Goal: Task Accomplishment & Management: Use online tool/utility

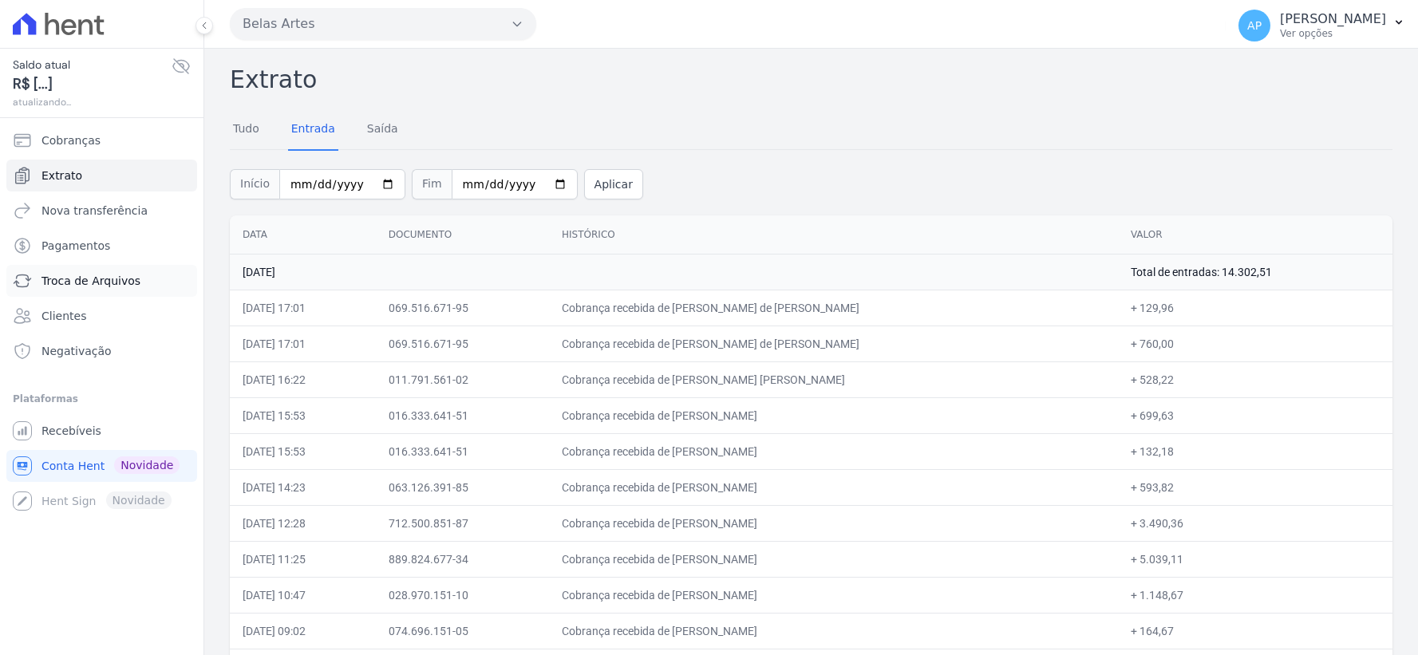
click at [82, 281] on span "Troca de Arquivos" at bounding box center [90, 281] width 99 height 16
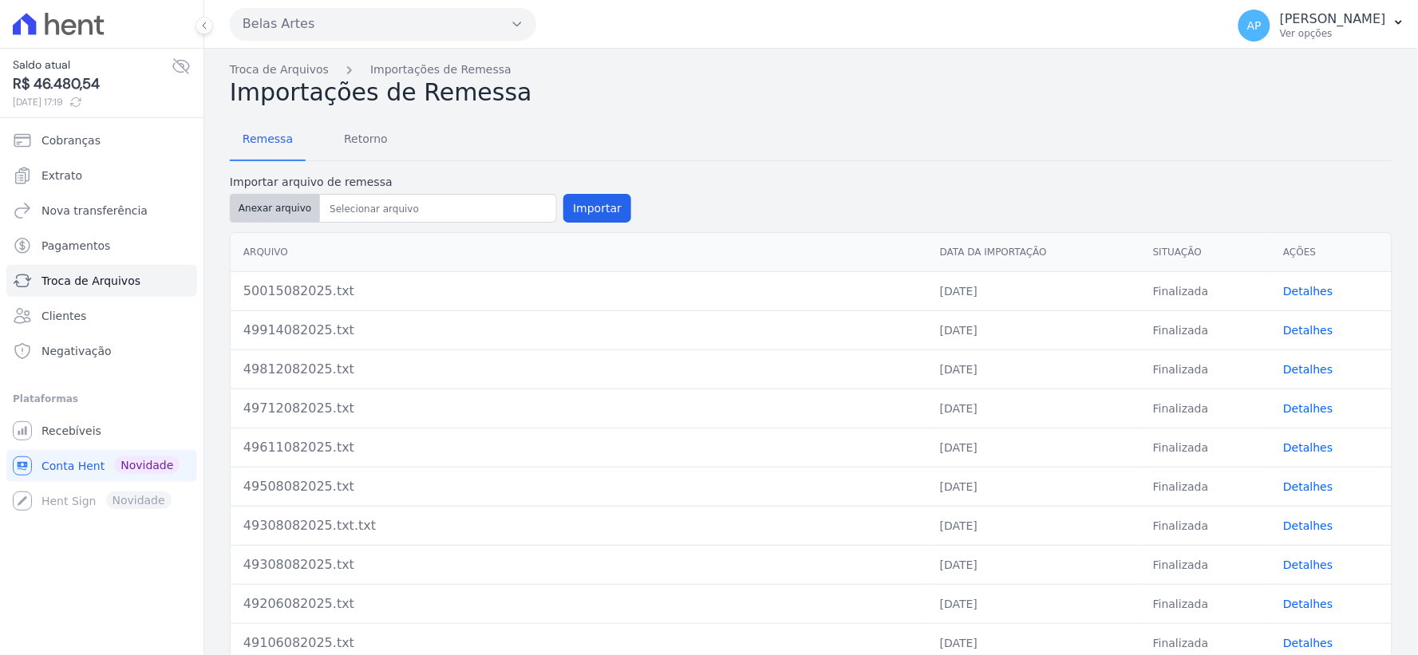
click at [270, 203] on button "Anexar arquivo" at bounding box center [275, 208] width 90 height 29
type input "50118082025.txt"
click at [586, 214] on button "Importar" at bounding box center [597, 208] width 68 height 29
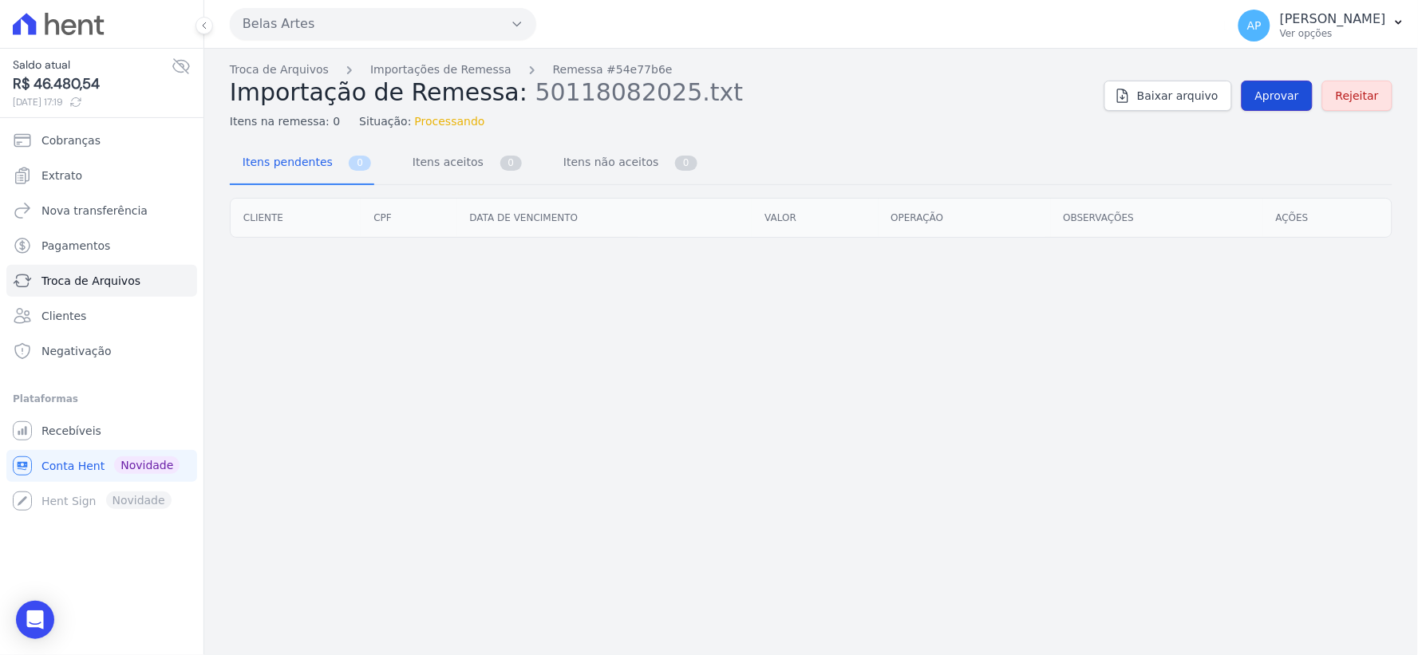
click at [1264, 109] on link "Aprovar" at bounding box center [1277, 96] width 71 height 30
click at [1270, 98] on span "Aprovar" at bounding box center [1277, 96] width 44 height 16
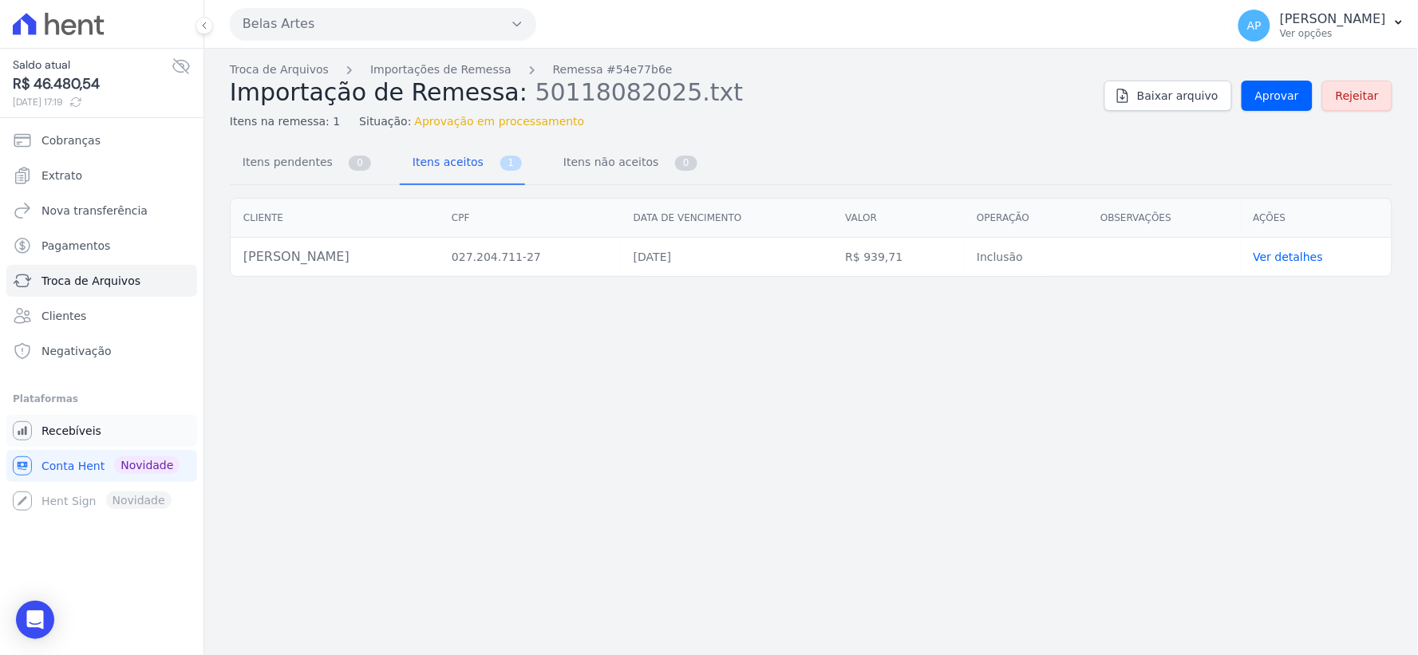
click at [70, 426] on span "Recebíveis" at bounding box center [71, 431] width 60 height 16
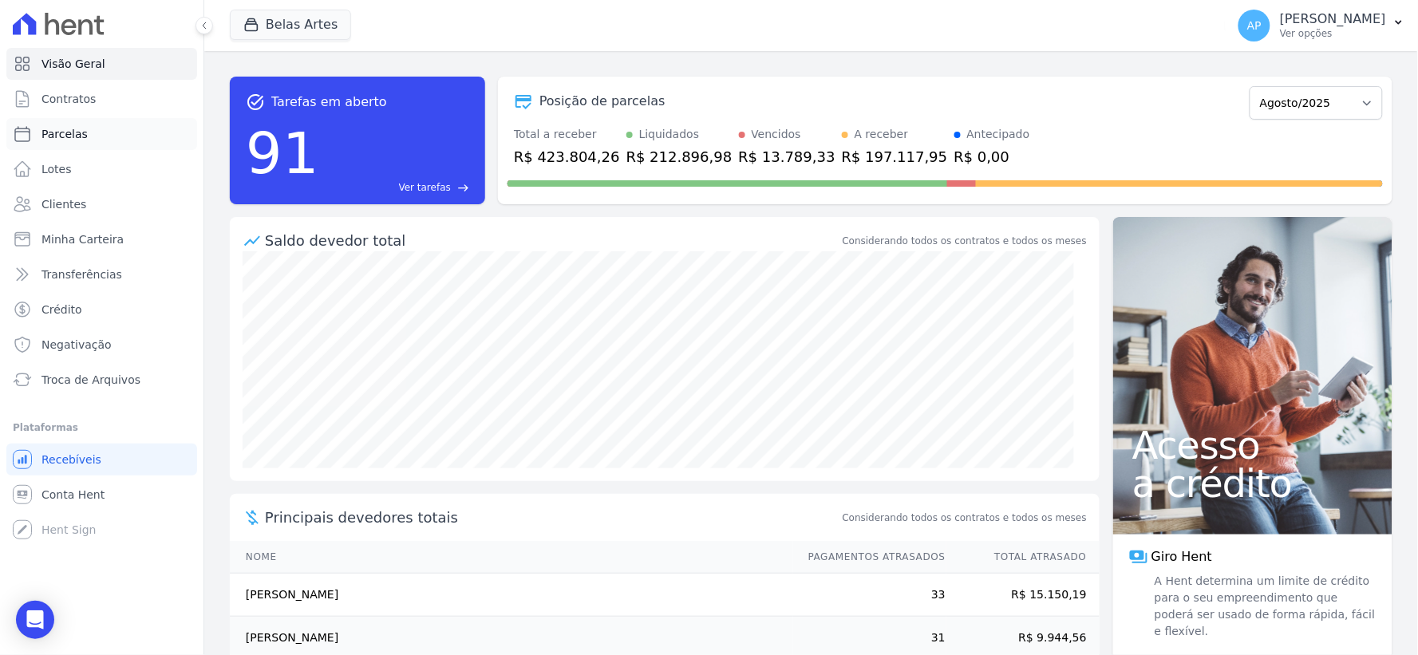
click at [75, 132] on span "Parcelas" at bounding box center [64, 134] width 46 height 16
select select
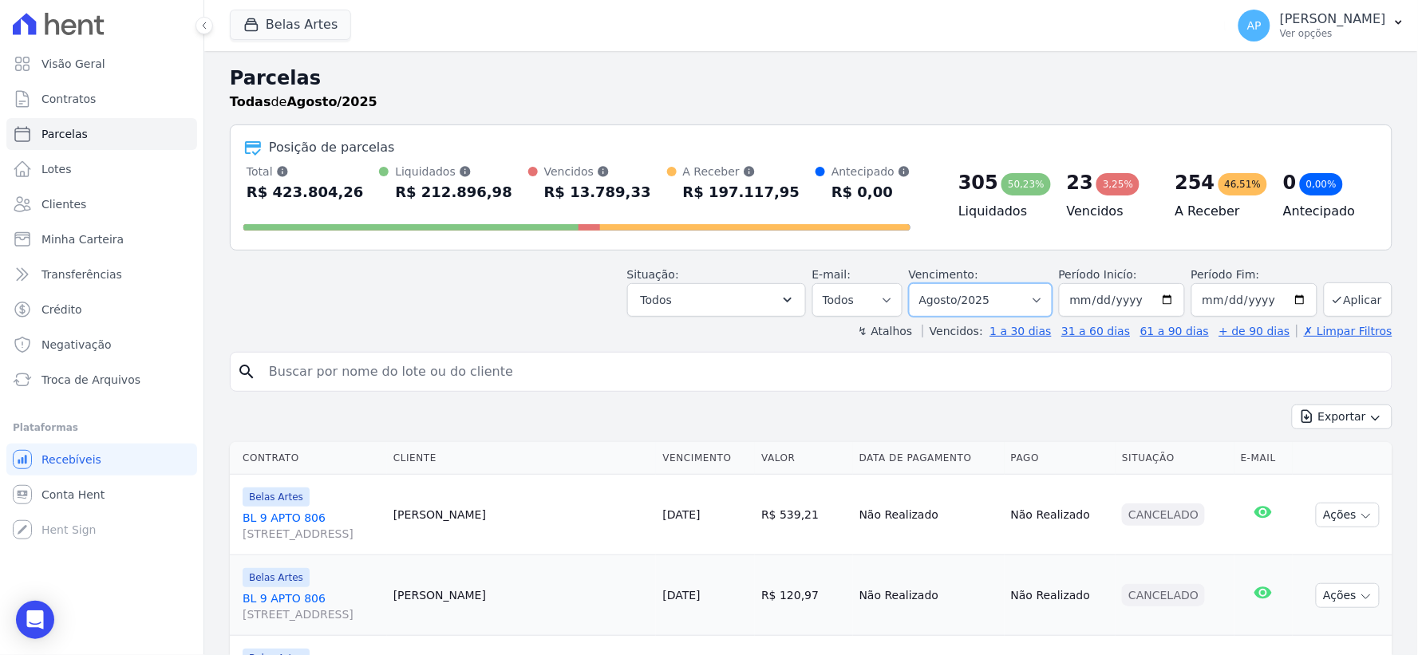
click at [1025, 301] on select "[GEOGRAPHIC_DATA] por período ──────── Todos os meses Setembro/2022 Outubro/202…" at bounding box center [981, 300] width 144 height 34
select select "09/2025"
click at [919, 283] on select "Filtrar por período ──────── Todos os meses Setembro/2022 Outubro/2022 Novembro…" at bounding box center [981, 300] width 144 height 34
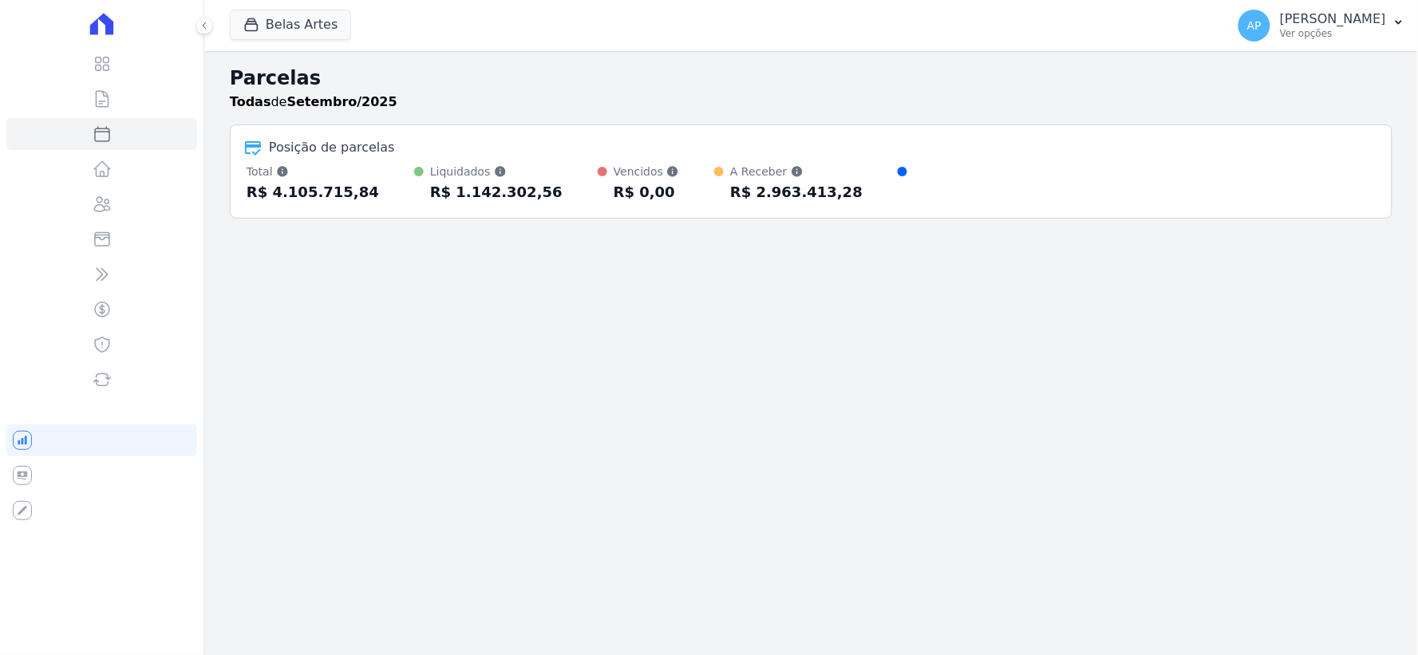
select select
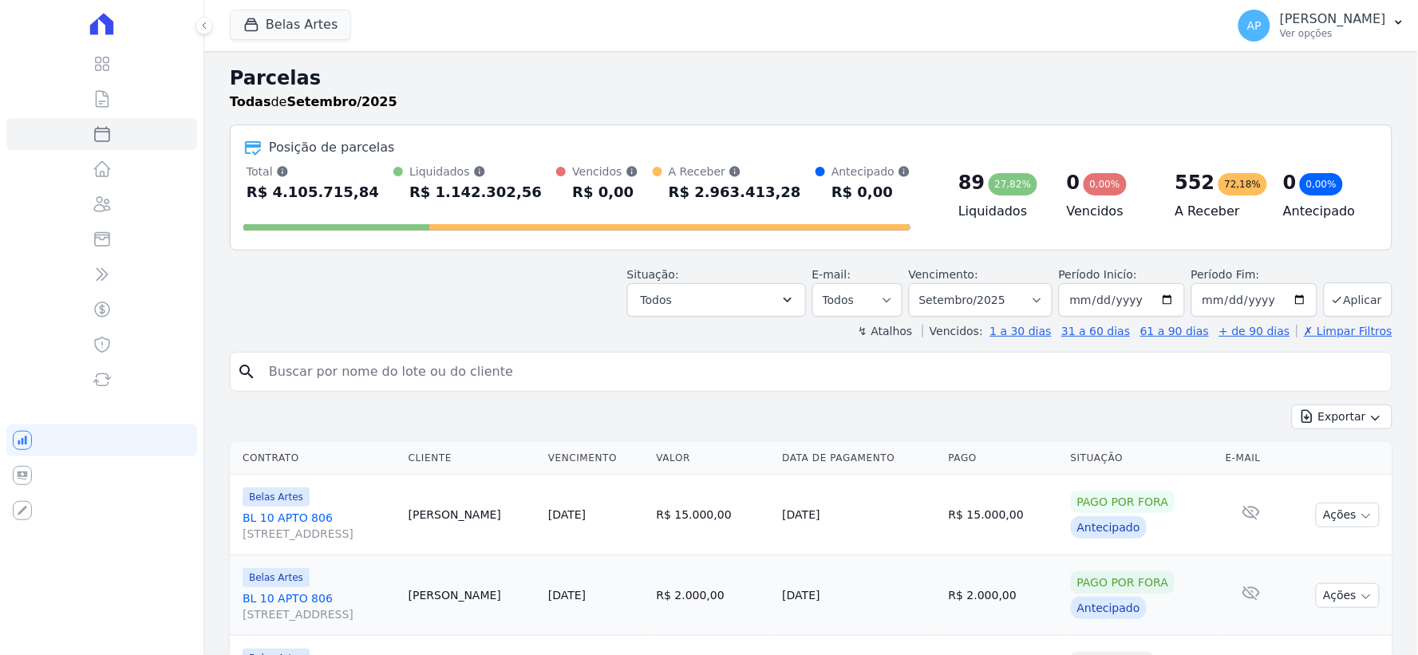
click at [452, 378] on input "search" at bounding box center [822, 372] width 1126 height 32
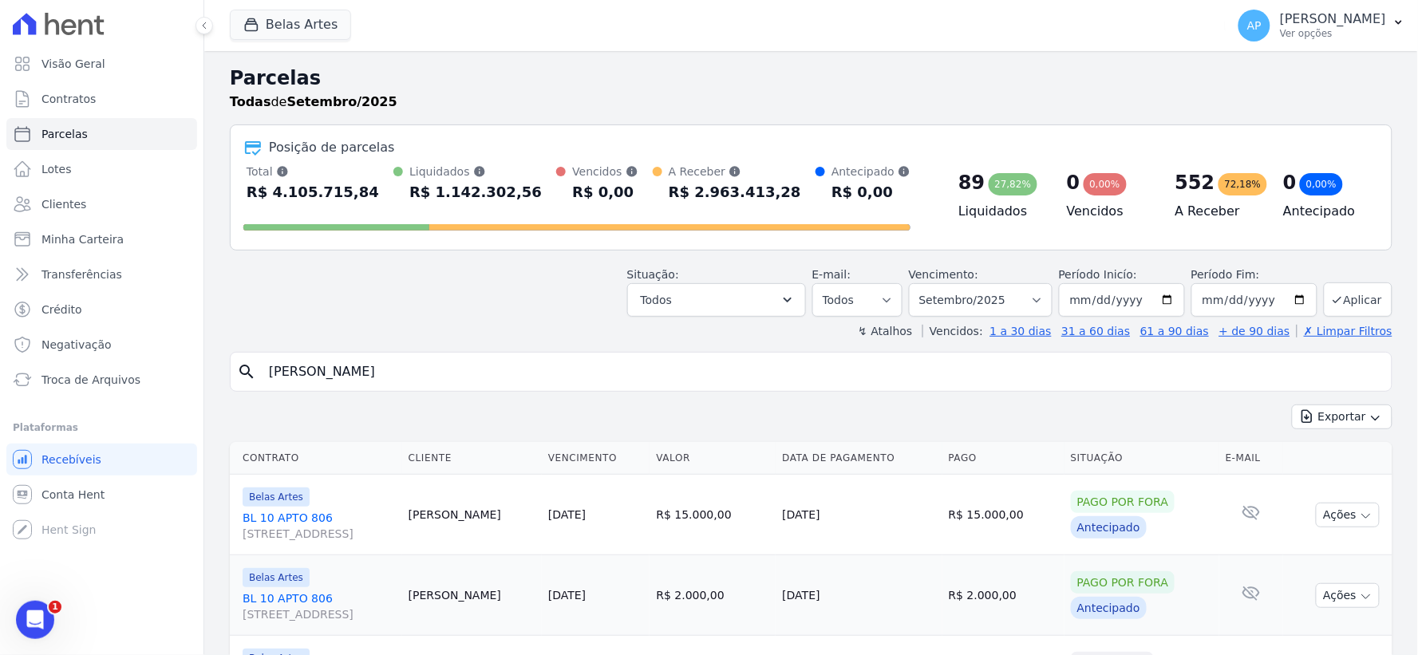
type input "[PERSON_NAME]"
select select
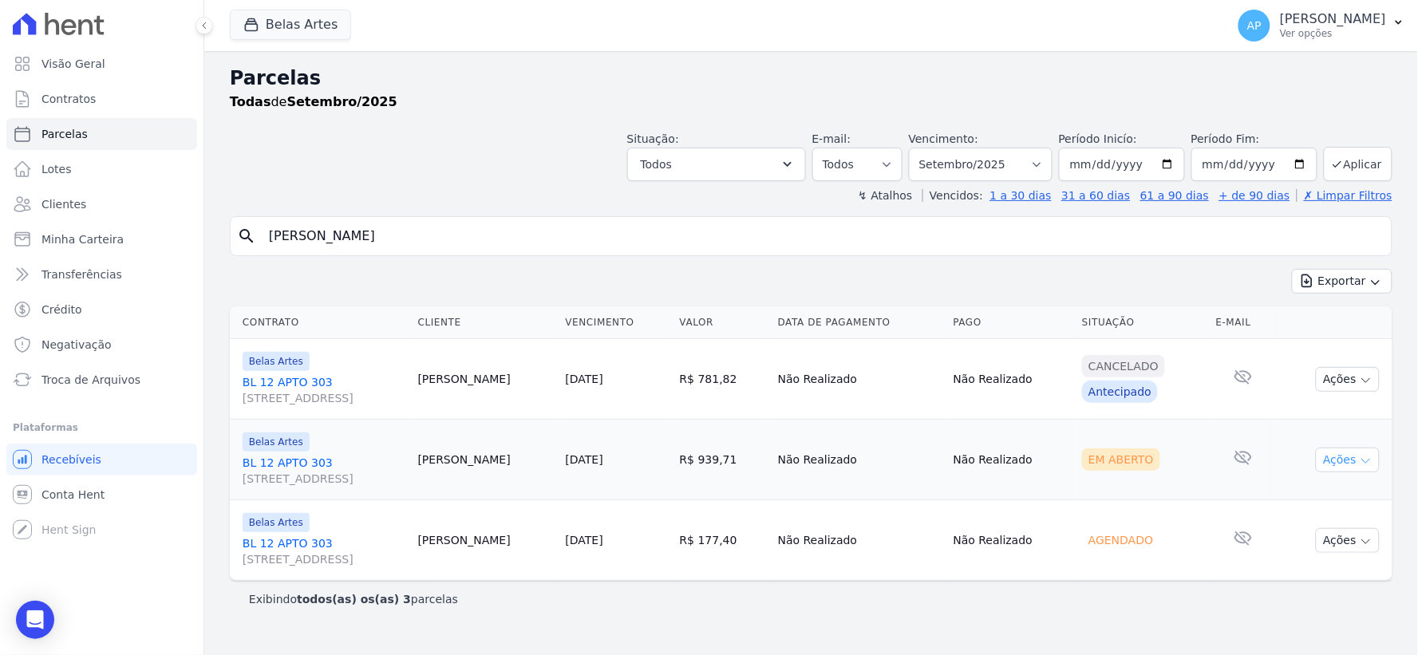
click at [1330, 466] on button "Ações" at bounding box center [1348, 460] width 64 height 25
click at [1313, 493] on link "Ver boleto" at bounding box center [1341, 497] width 153 height 30
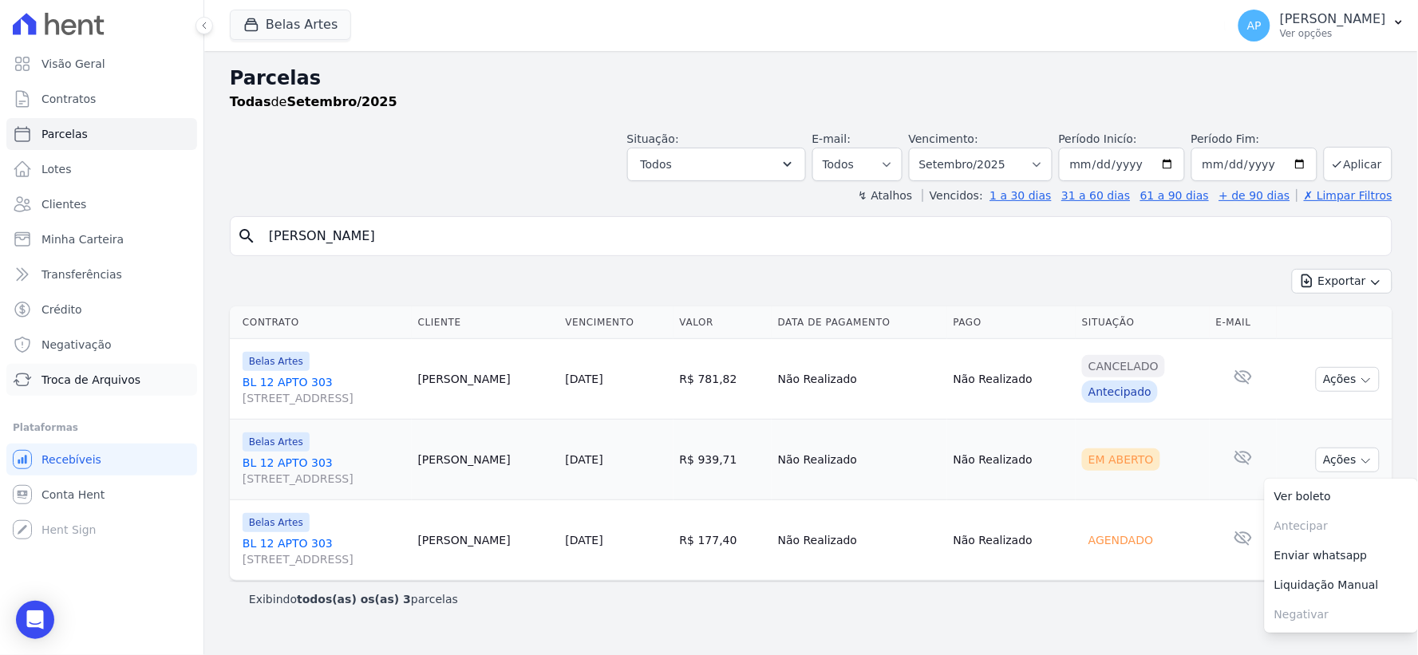
click at [86, 379] on span "Troca de Arquivos" at bounding box center [90, 380] width 99 height 16
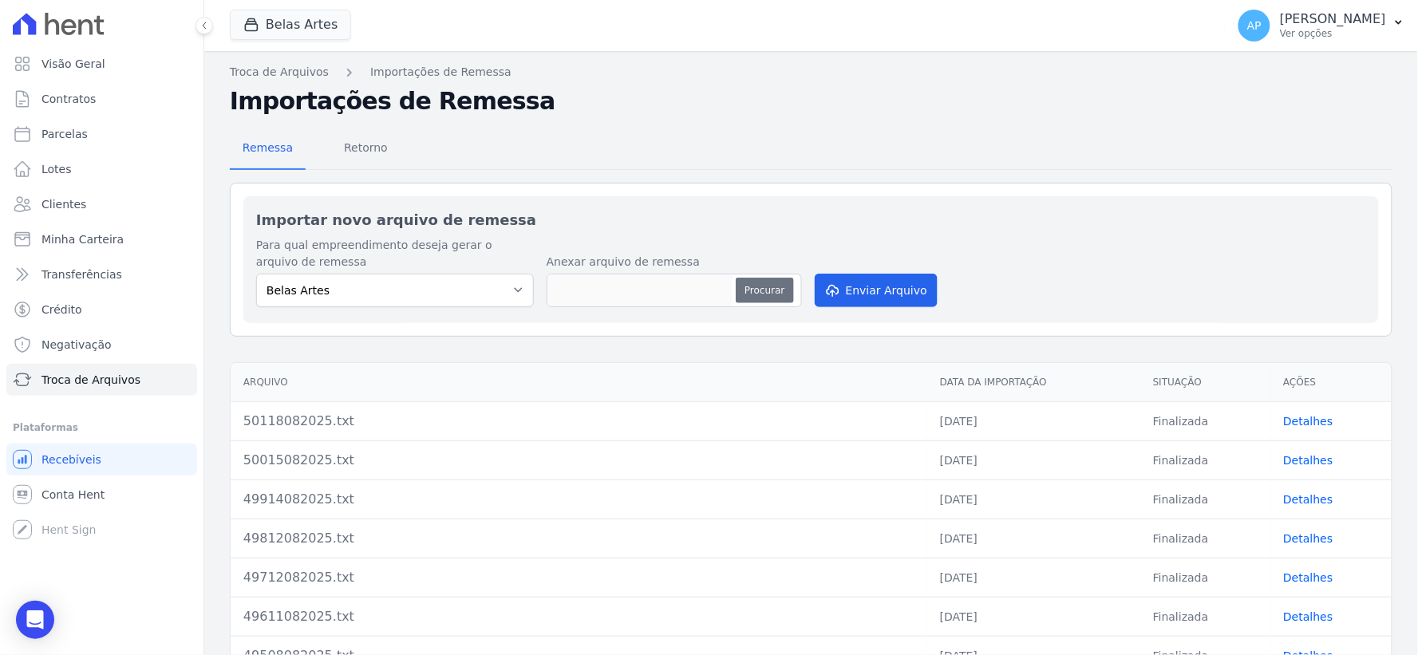
click at [754, 294] on button "Procurar" at bounding box center [764, 291] width 57 height 26
type input "50218082025.txt"
click at [860, 301] on button "Enviar Arquivo" at bounding box center [876, 291] width 123 height 34
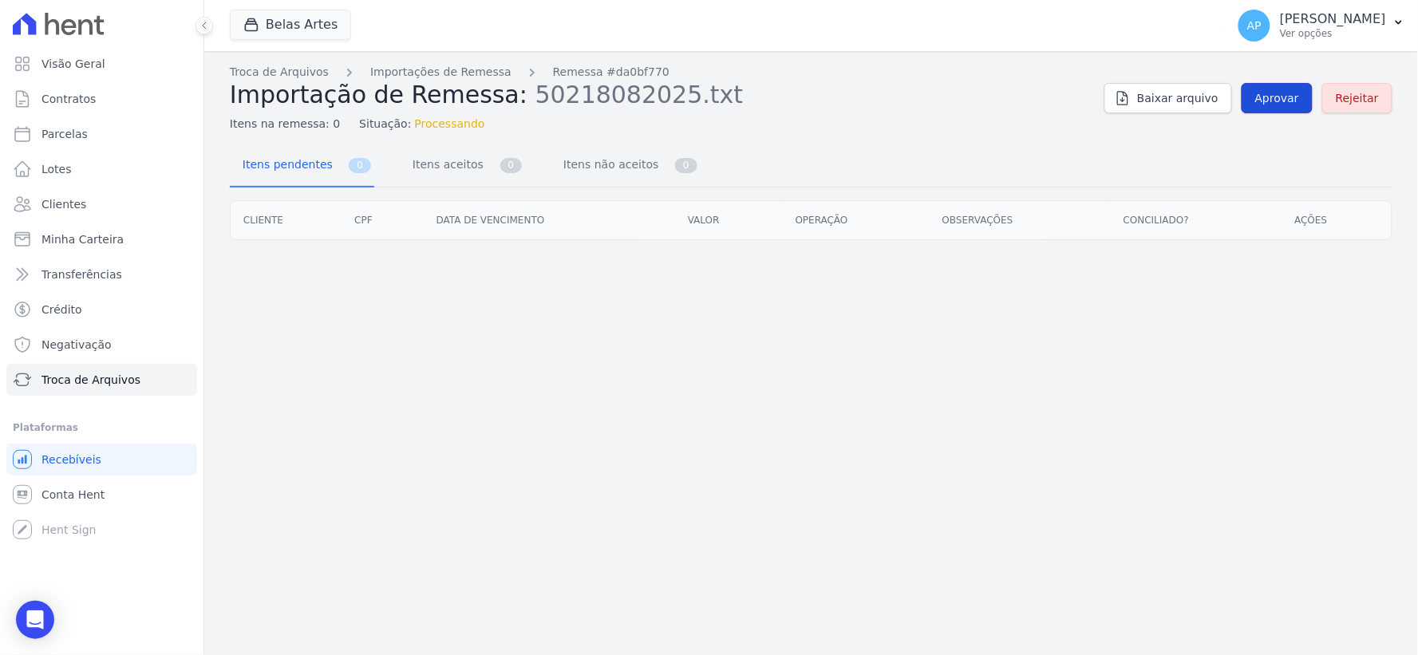
click at [1278, 93] on span "Aprovar" at bounding box center [1277, 98] width 44 height 16
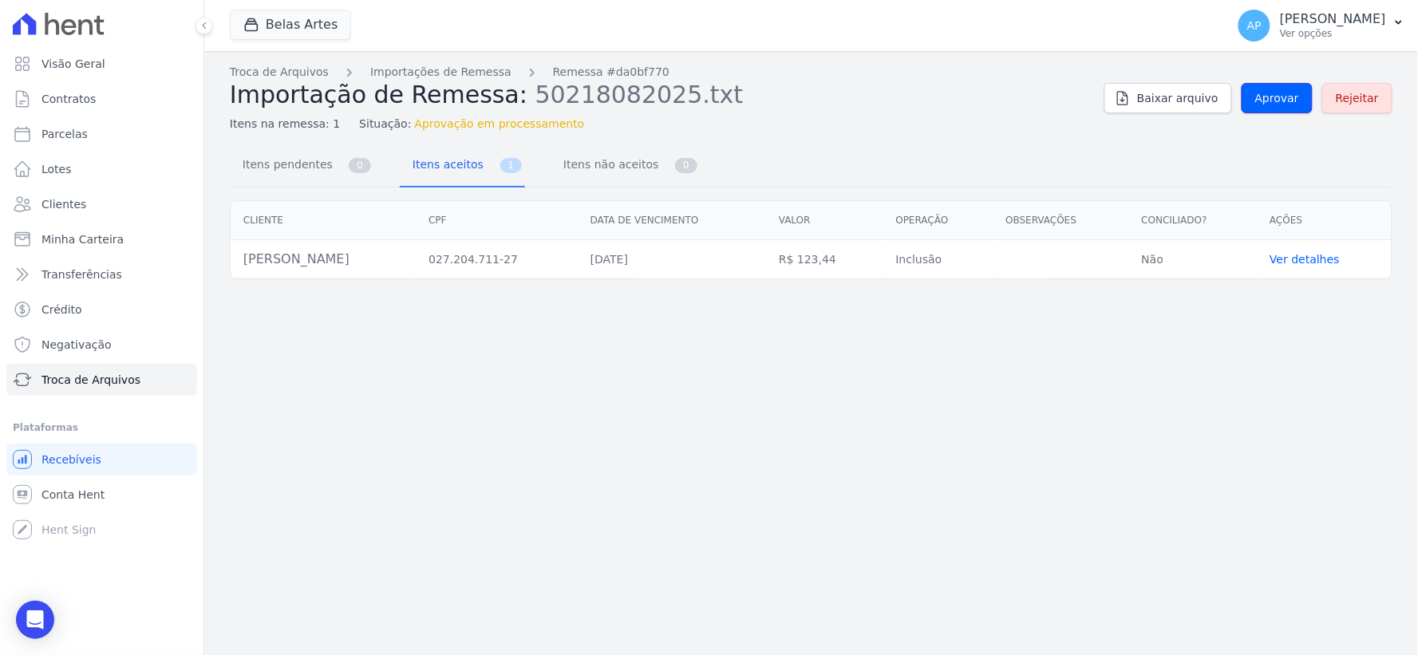
click at [1278, 93] on span "Aprovar" at bounding box center [1277, 98] width 44 height 16
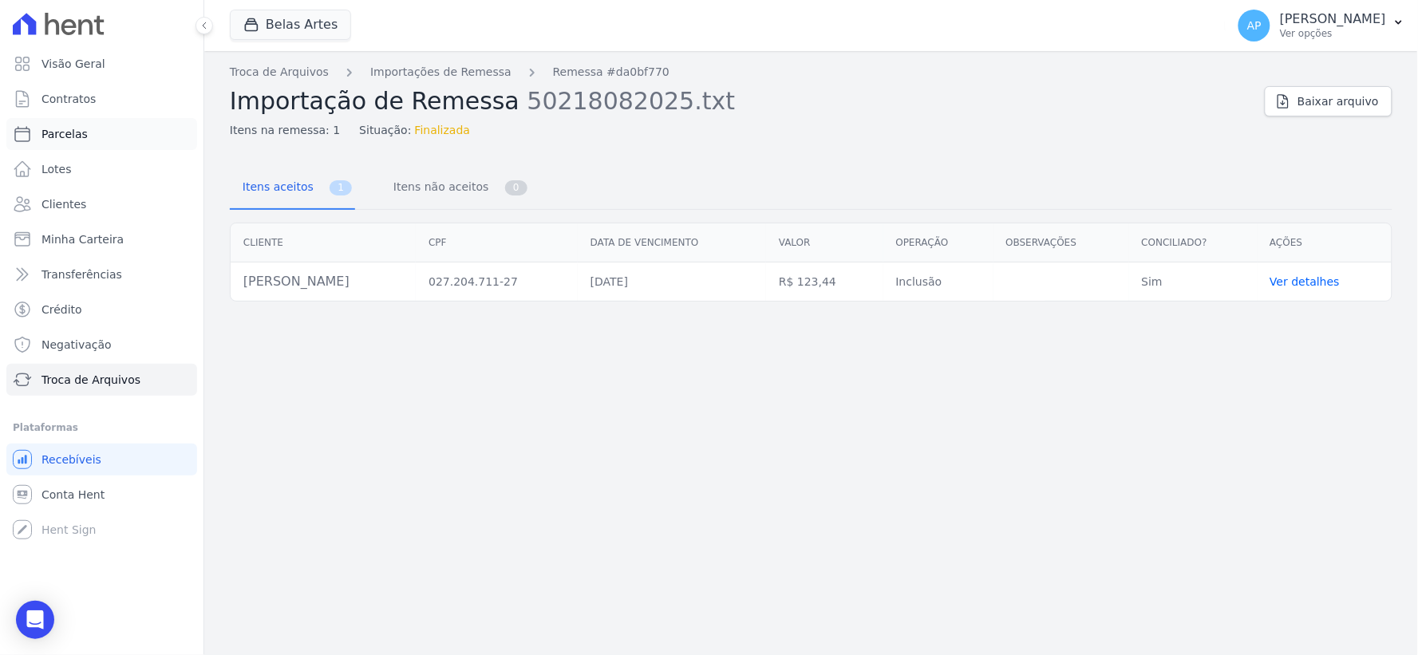
click at [51, 132] on span "Parcelas" at bounding box center [64, 134] width 46 height 16
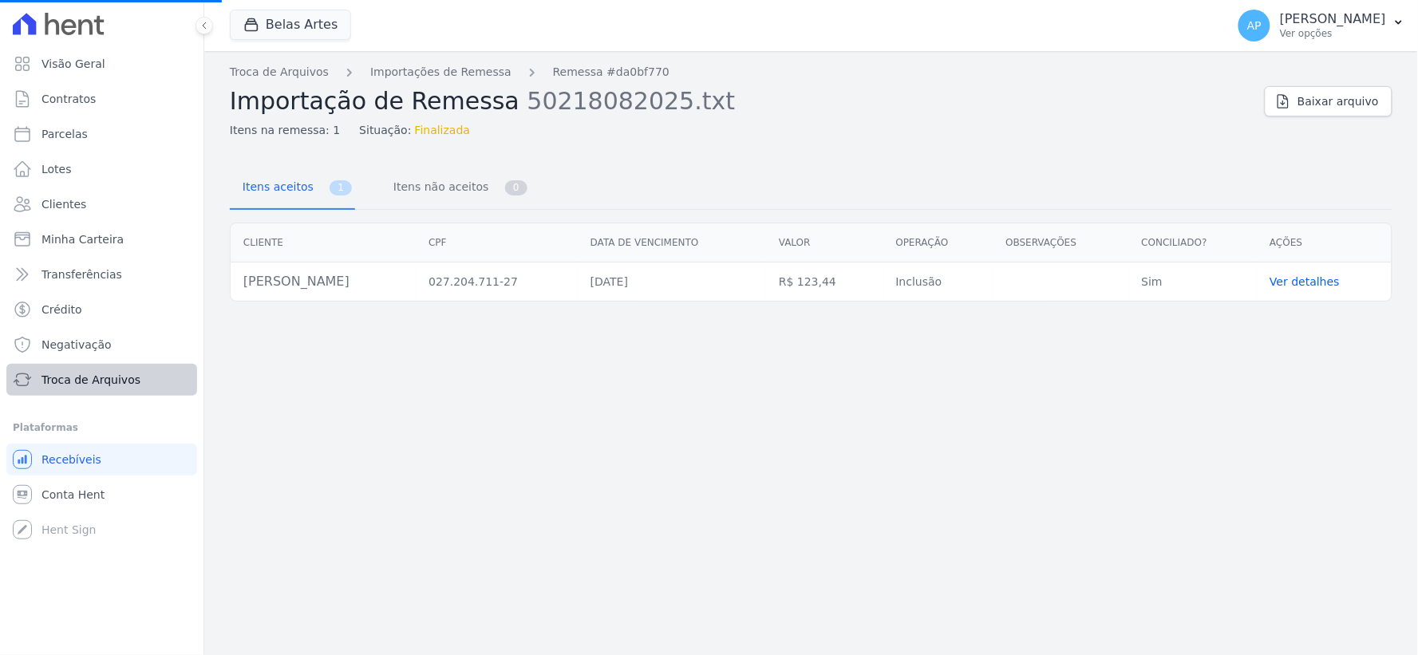
select select
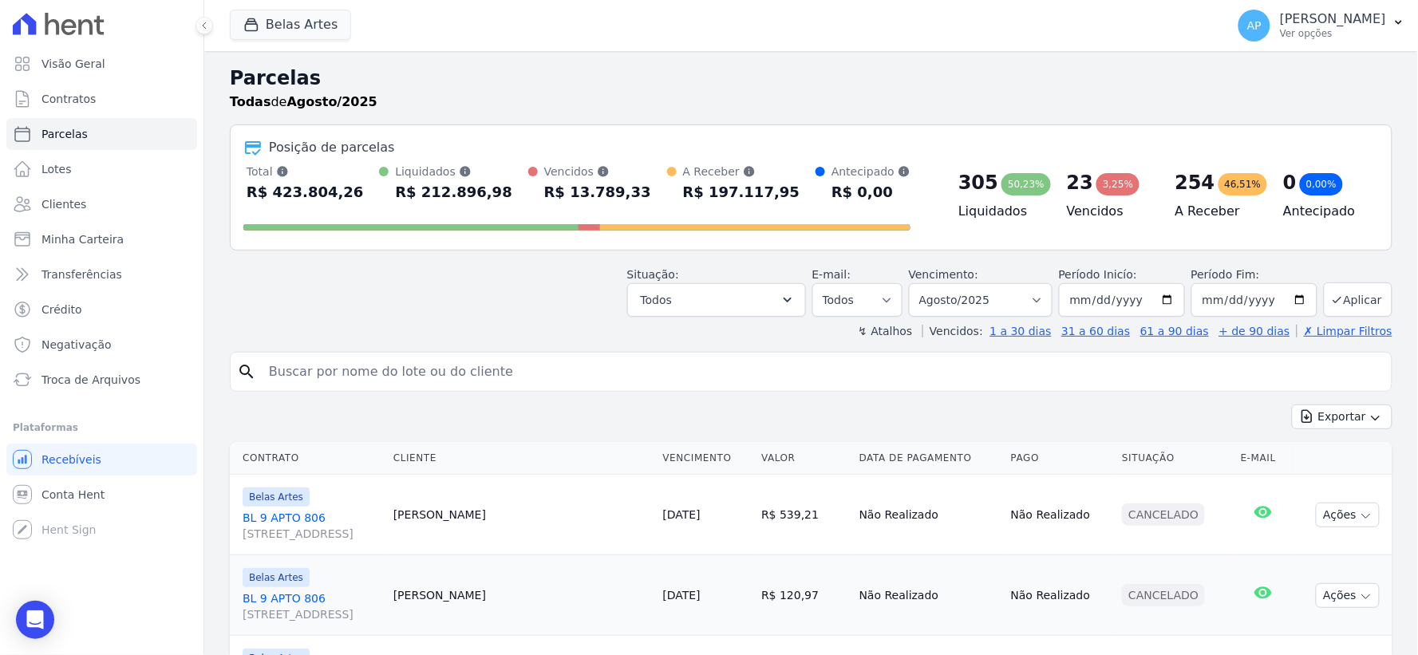
click at [385, 365] on input "search" at bounding box center [822, 372] width 1126 height 32
type input "[PERSON_NAME]"
select select
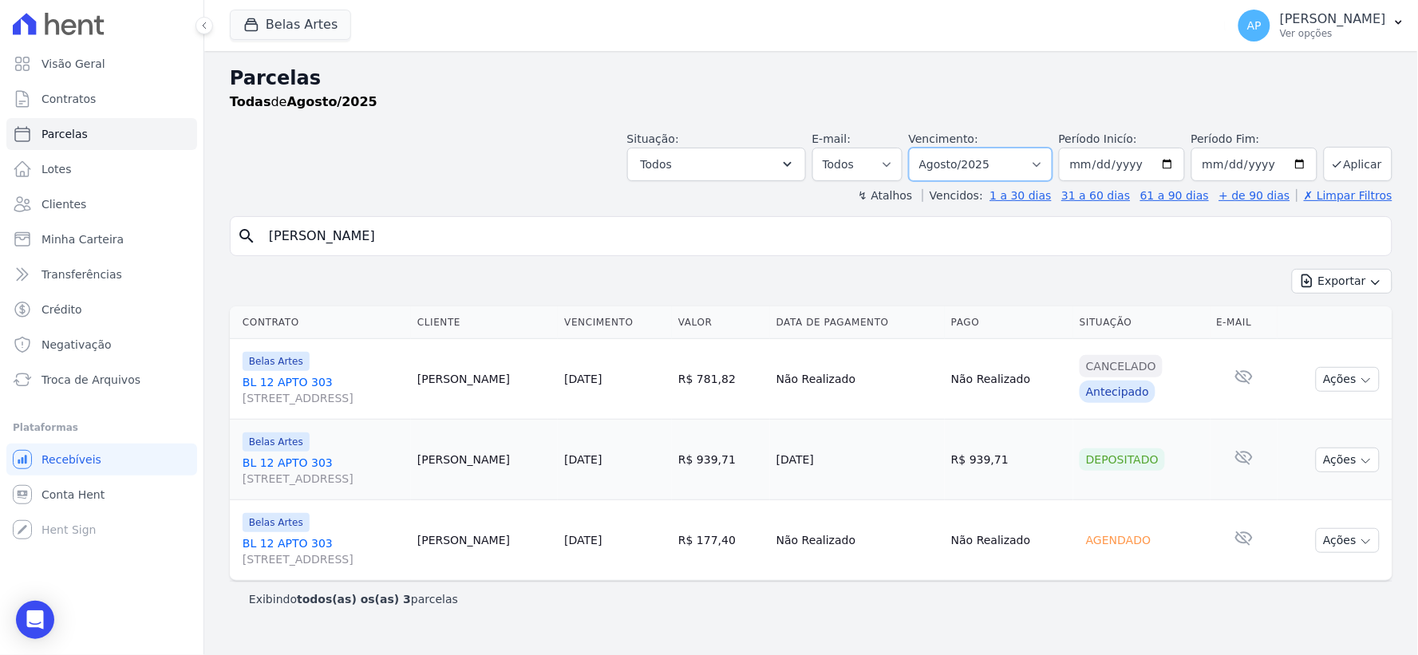
click at [1018, 153] on select "Filtrar por período ──────── Todos os meses Setembro/2022 Outubro/2022 Novembro…" at bounding box center [981, 165] width 144 height 34
select select "09/2025"
click at [932, 148] on select "Filtrar por período ──────── Todos os meses Setembro/2022 Outubro/2022 Novembro…" at bounding box center [981, 165] width 144 height 34
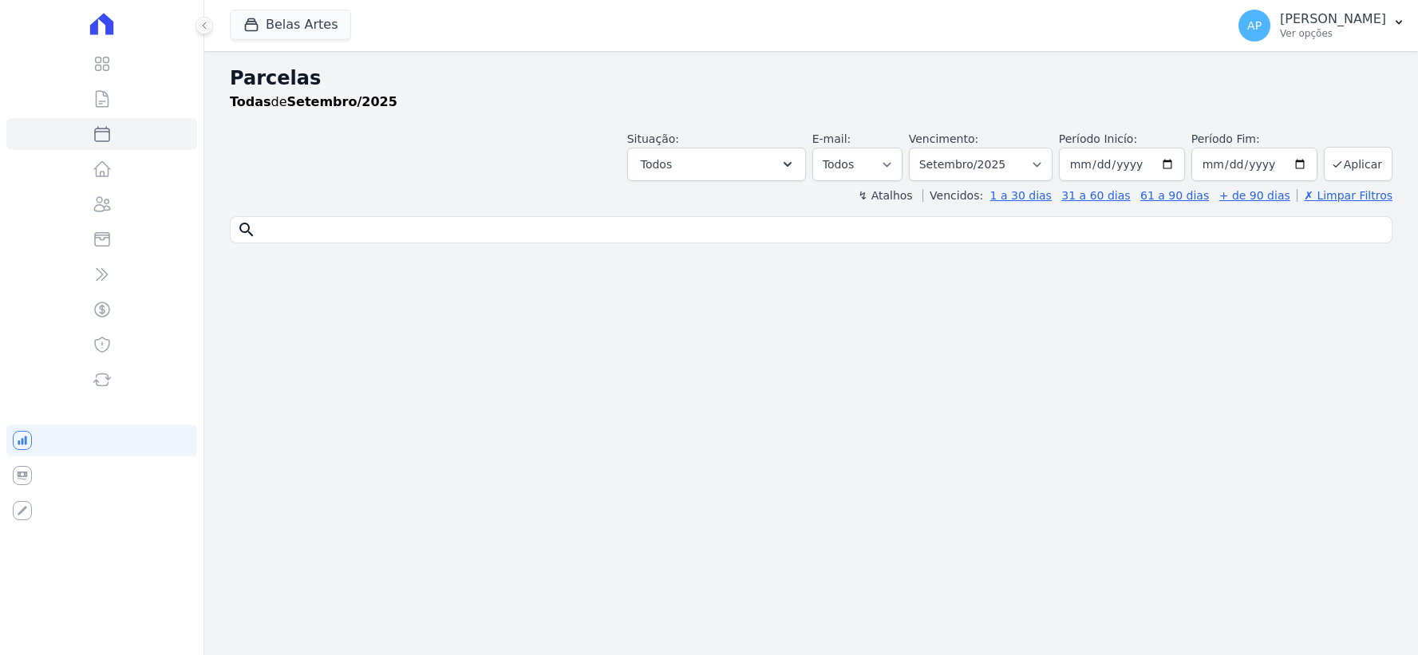
select select
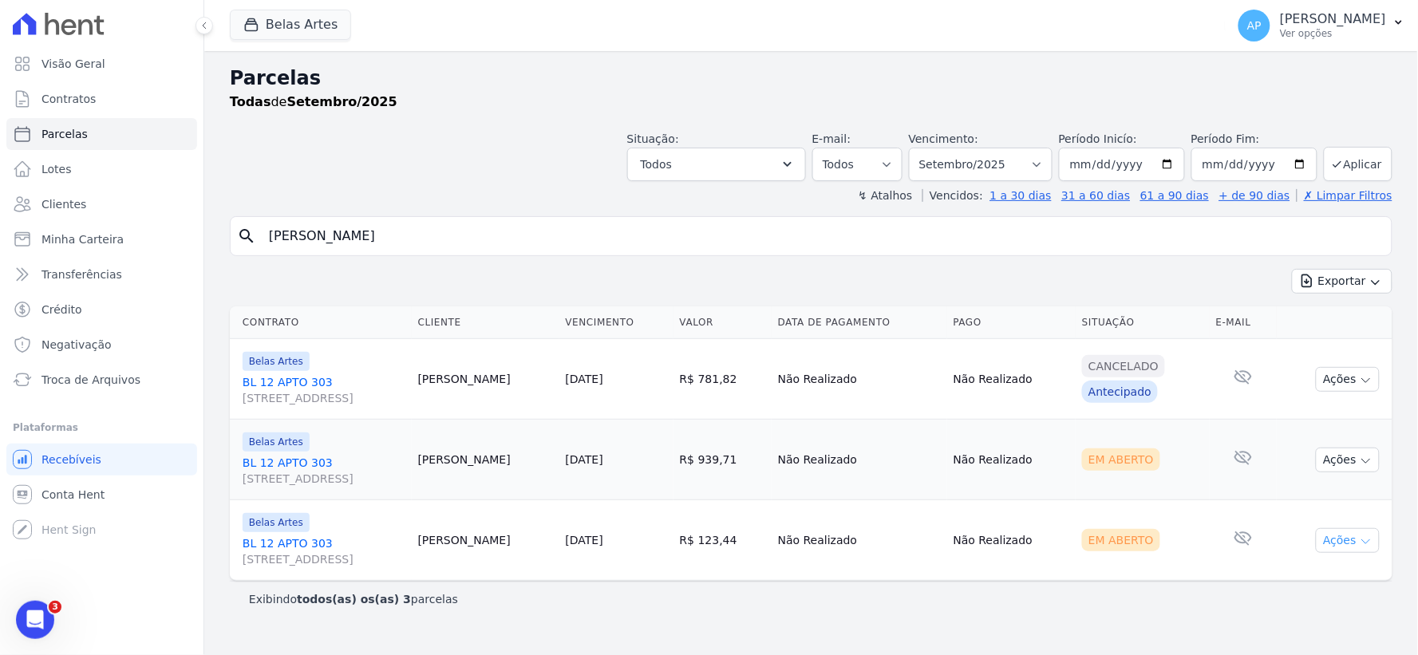
click at [1357, 544] on button "Ações" at bounding box center [1348, 540] width 64 height 25
click at [1291, 579] on link "Ver boleto" at bounding box center [1341, 578] width 153 height 30
click at [76, 387] on span "Troca de Arquivos" at bounding box center [90, 380] width 99 height 16
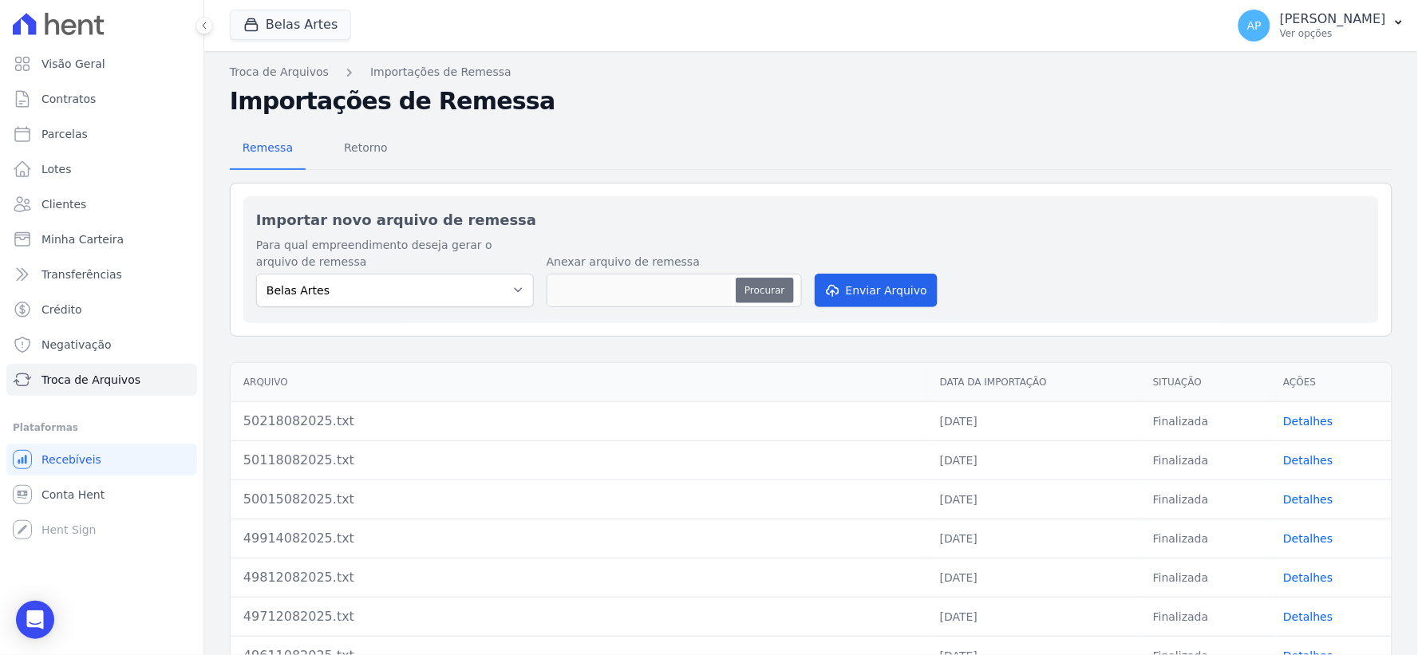
click at [780, 290] on button "Procurar" at bounding box center [764, 291] width 57 height 26
type input "50318082025.txt"
click at [847, 296] on button "Enviar Arquivo" at bounding box center [876, 291] width 123 height 34
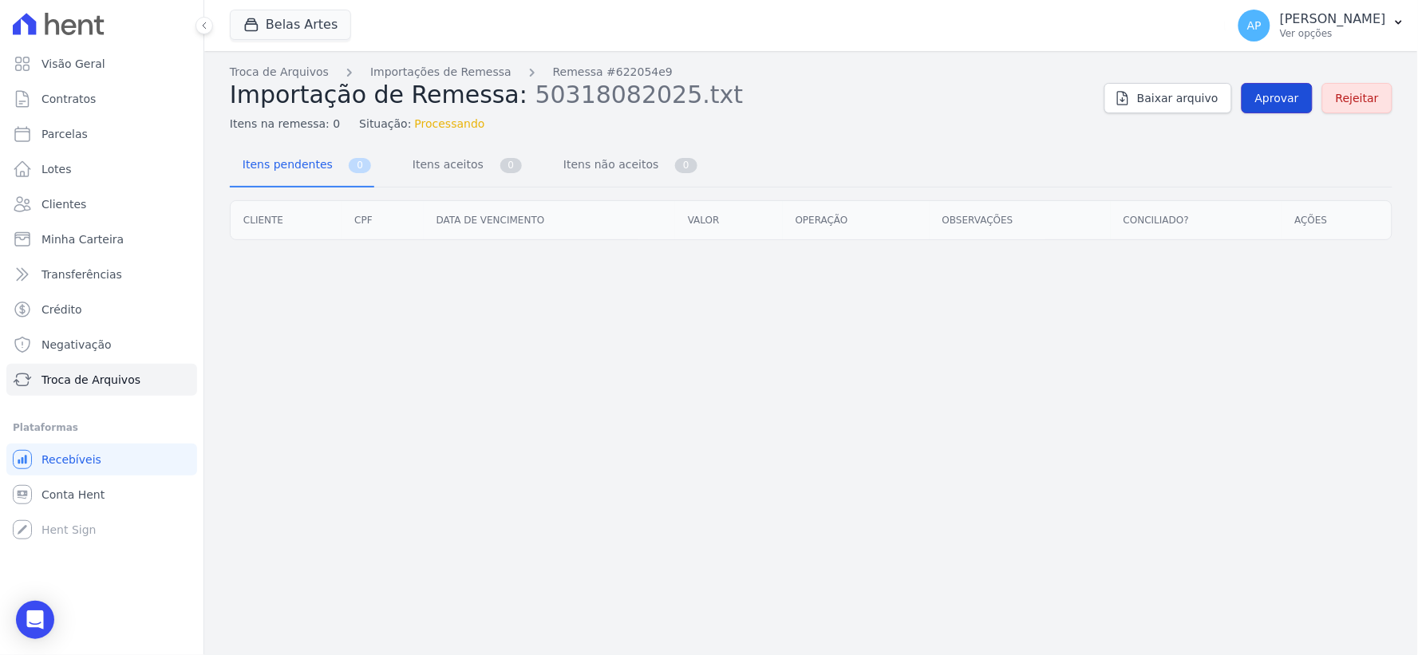
click at [1271, 108] on link "Aprovar" at bounding box center [1277, 98] width 71 height 30
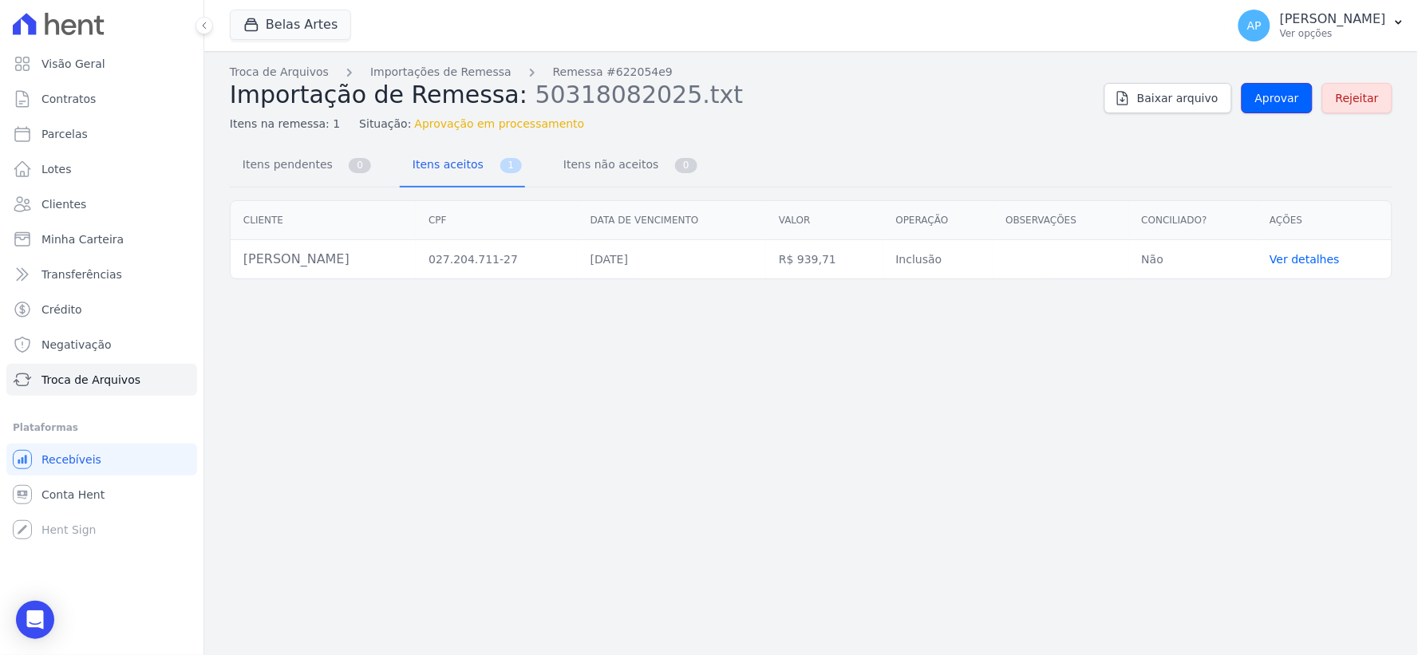
click at [1271, 108] on link "Aprovar" at bounding box center [1277, 98] width 71 height 30
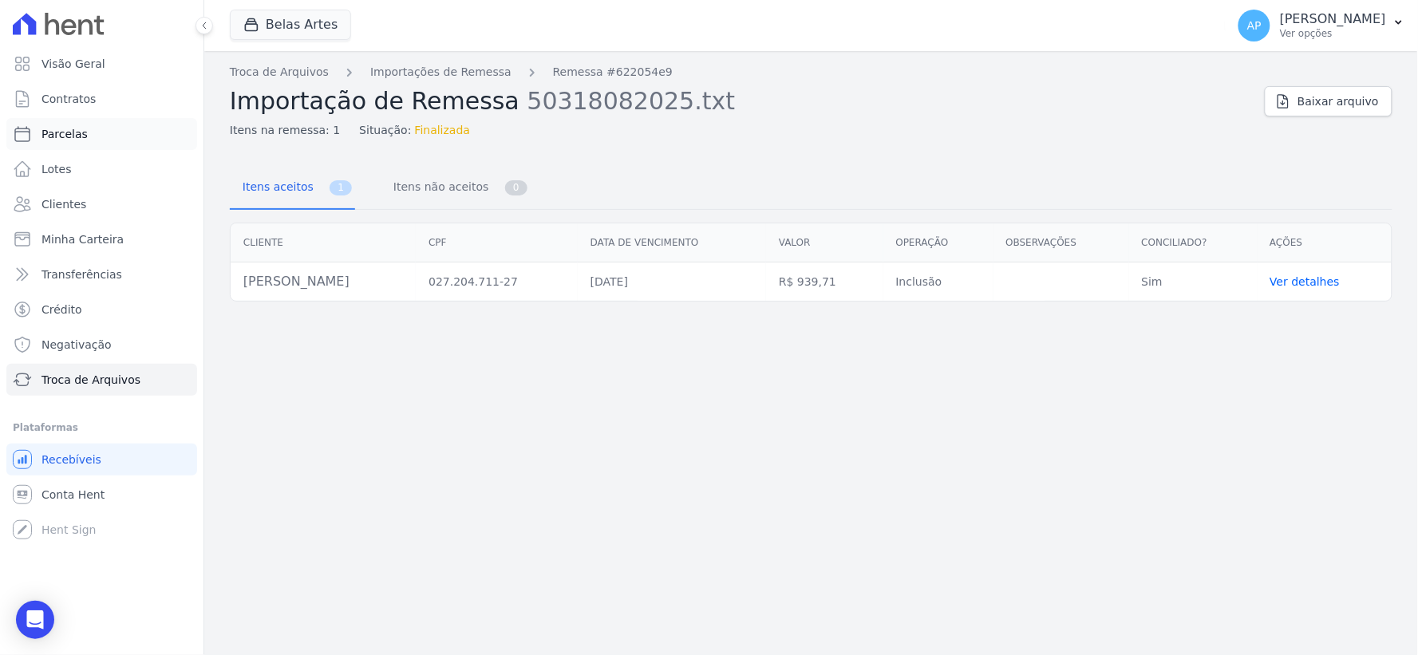
click at [75, 142] on link "Parcelas" at bounding box center [101, 134] width 191 height 32
select select
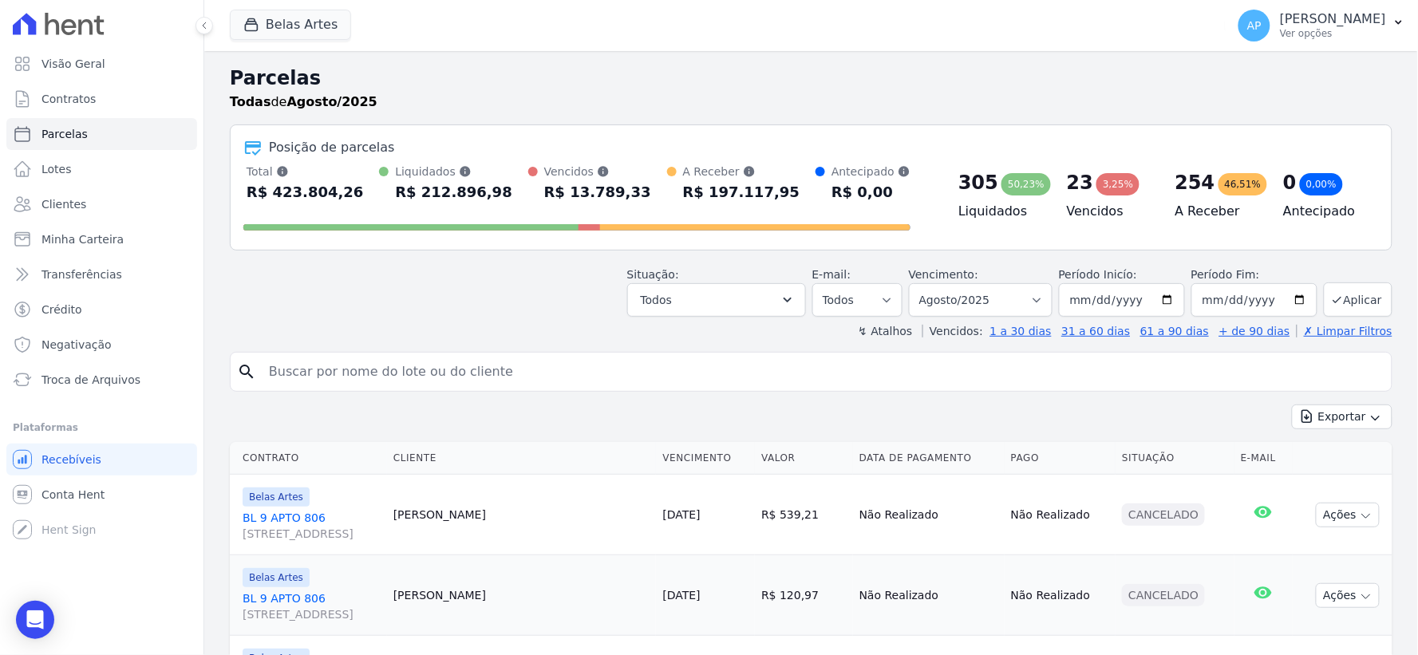
click at [432, 385] on input "search" at bounding box center [822, 372] width 1126 height 32
type input "[PERSON_NAME]"
select select
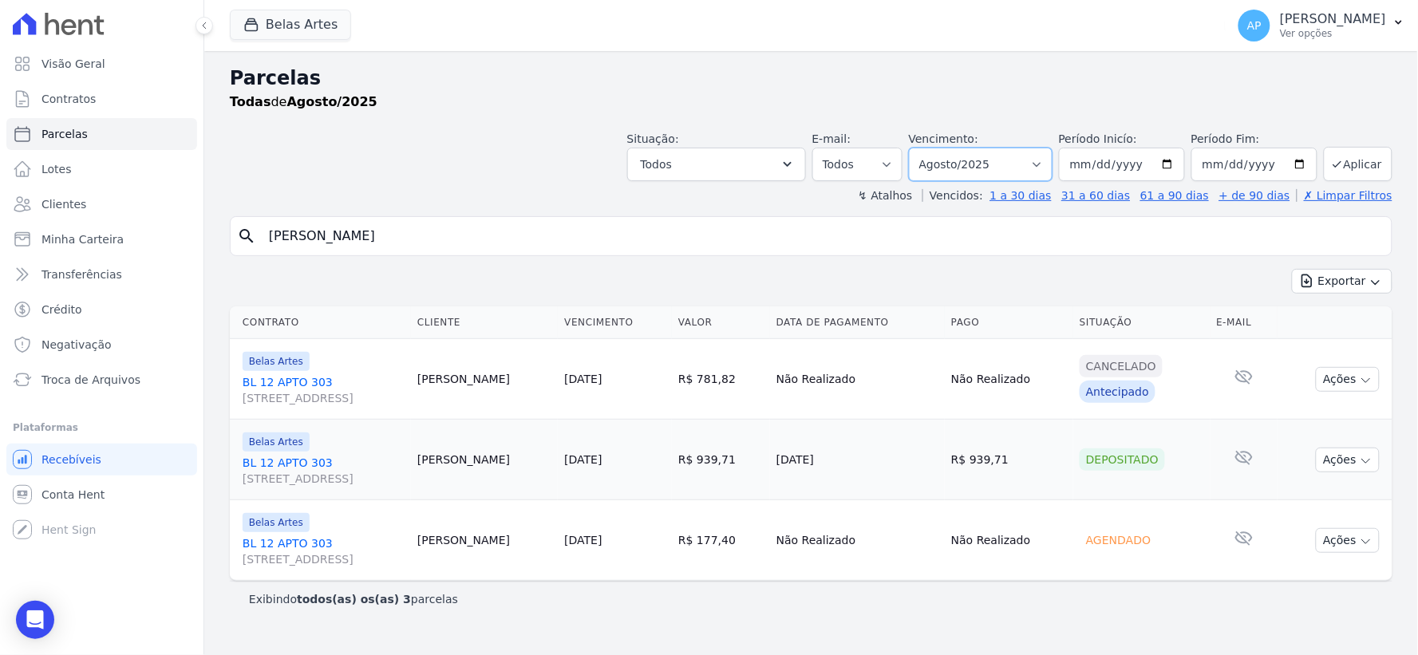
click at [1040, 170] on select "[GEOGRAPHIC_DATA] por período ──────── Todos os meses Setembro/2022 Outubro/202…" at bounding box center [981, 165] width 144 height 34
select select "10/2025"
click at [932, 148] on select "[GEOGRAPHIC_DATA] por período ──────── Todos os meses Setembro/2022 Outubro/202…" at bounding box center [981, 165] width 144 height 34
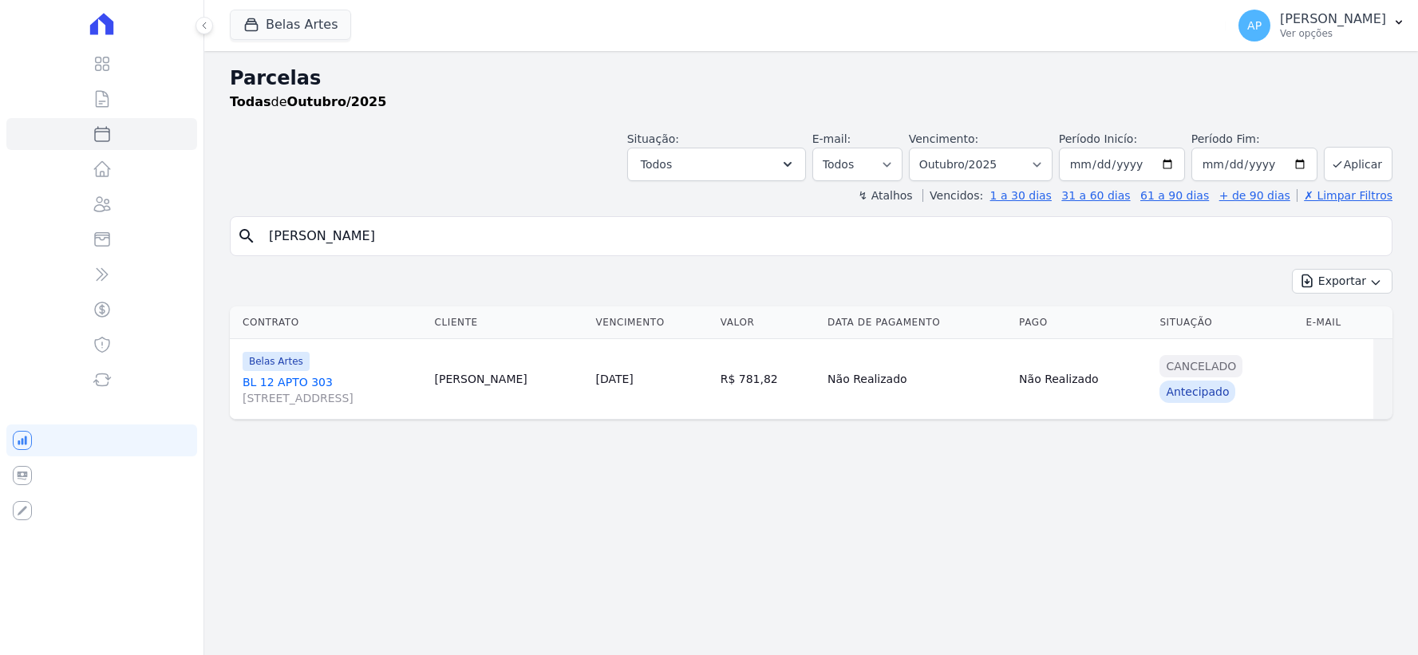
select select
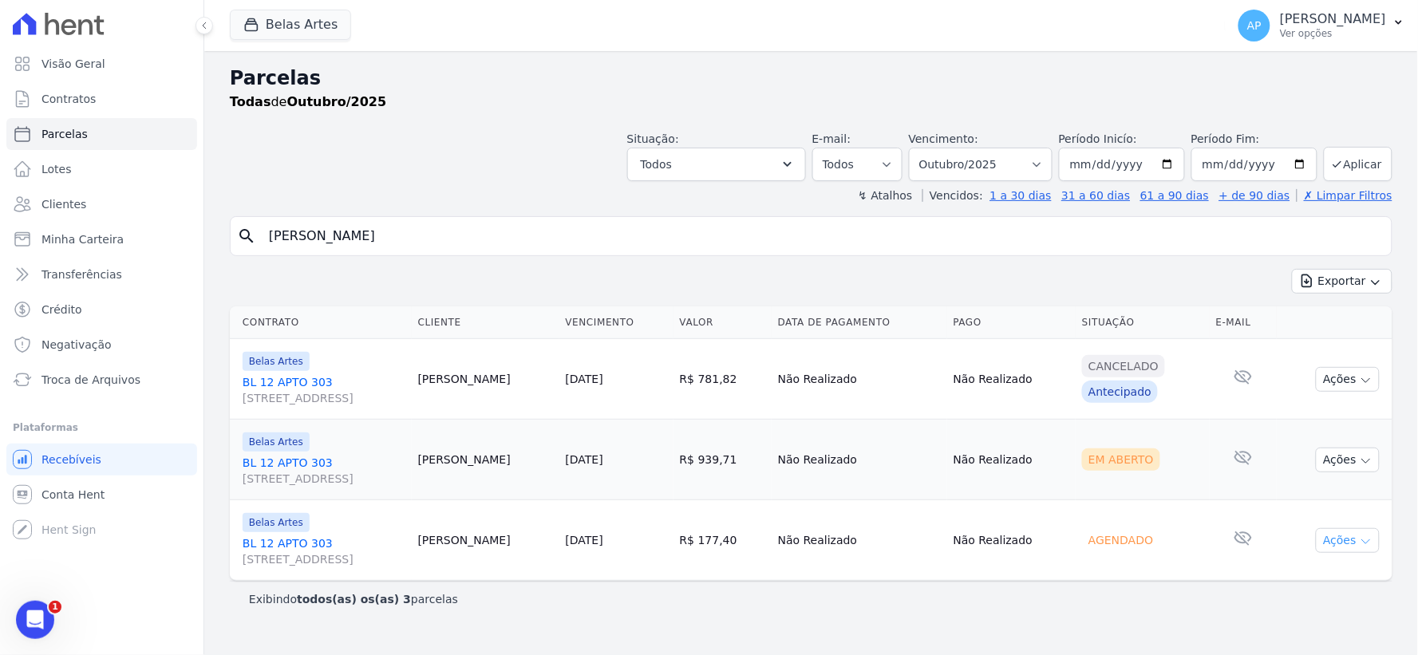
click at [1351, 547] on button "Ações" at bounding box center [1348, 540] width 64 height 25
click at [1333, 457] on button "Ações" at bounding box center [1348, 460] width 64 height 25
click at [1286, 495] on link "Ver boleto" at bounding box center [1341, 497] width 153 height 30
click at [65, 381] on span "Troca de Arquivos" at bounding box center [90, 380] width 99 height 16
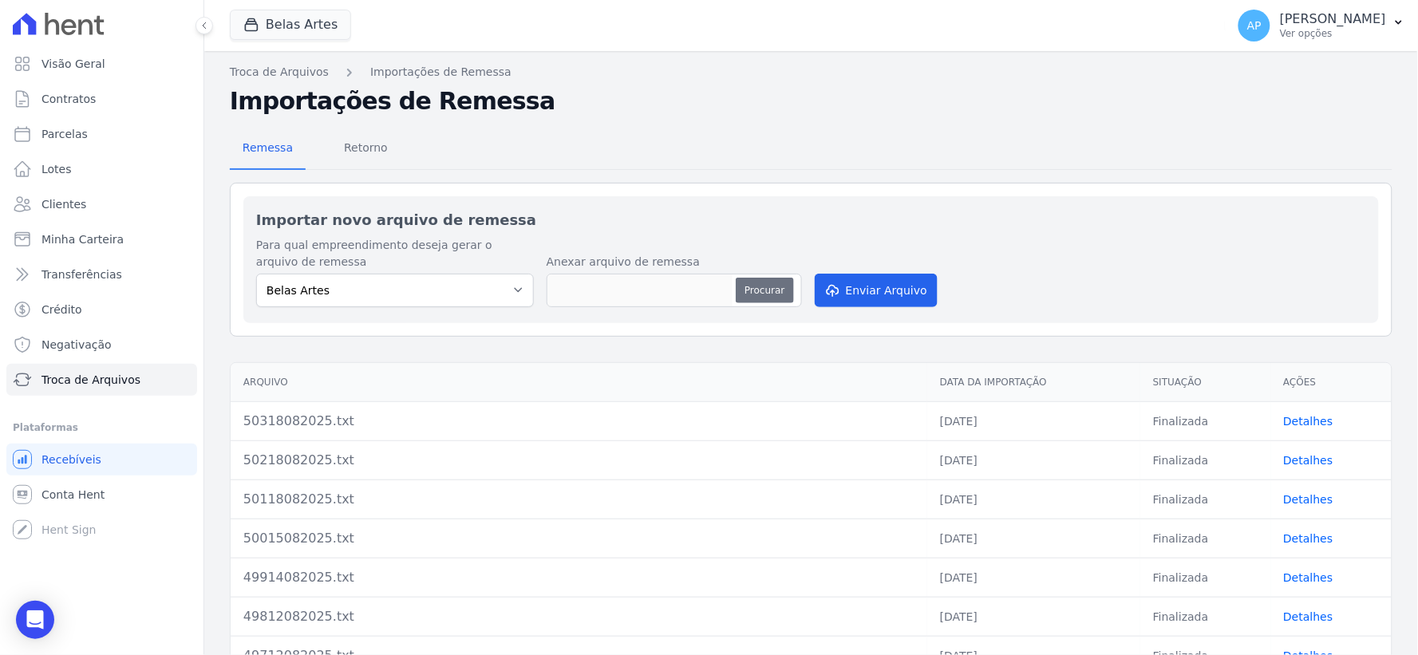
click at [766, 287] on button "Procurar" at bounding box center [764, 291] width 57 height 26
type input "50418082025.txt"
click at [854, 287] on button "Enviar Arquivo" at bounding box center [876, 291] width 123 height 34
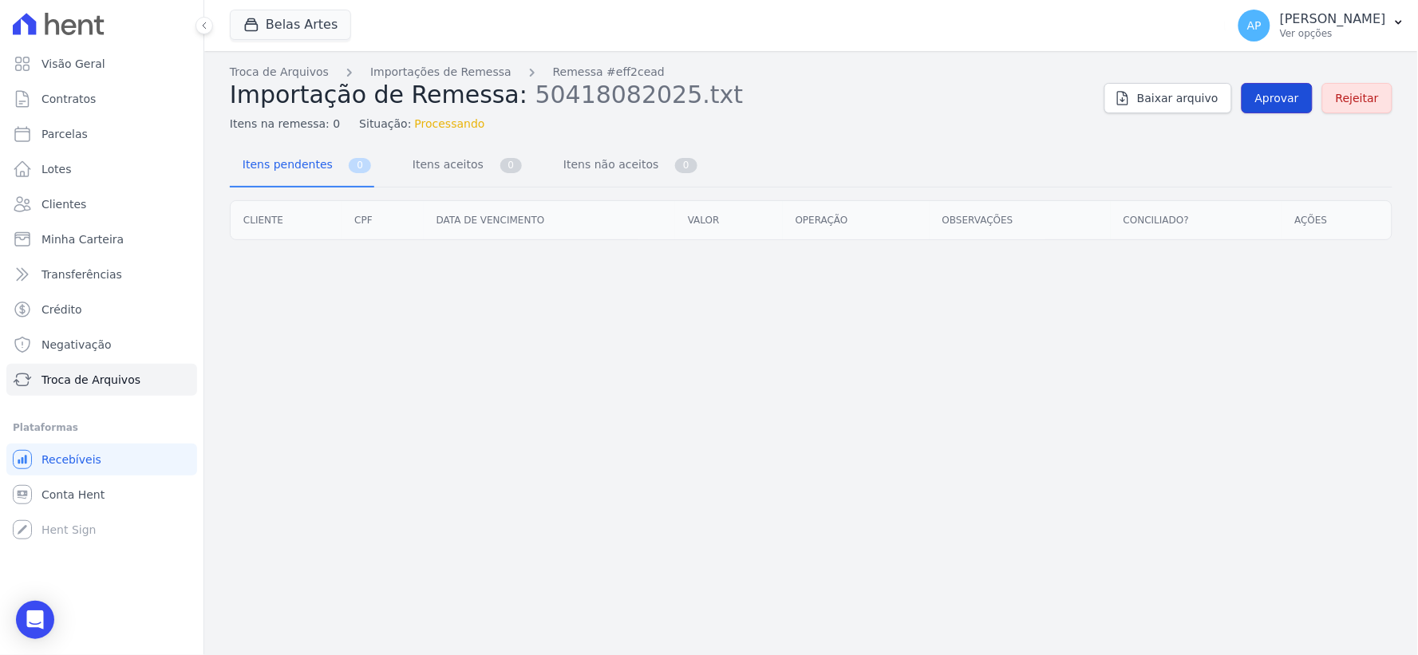
click at [1274, 97] on span "Aprovar" at bounding box center [1277, 98] width 44 height 16
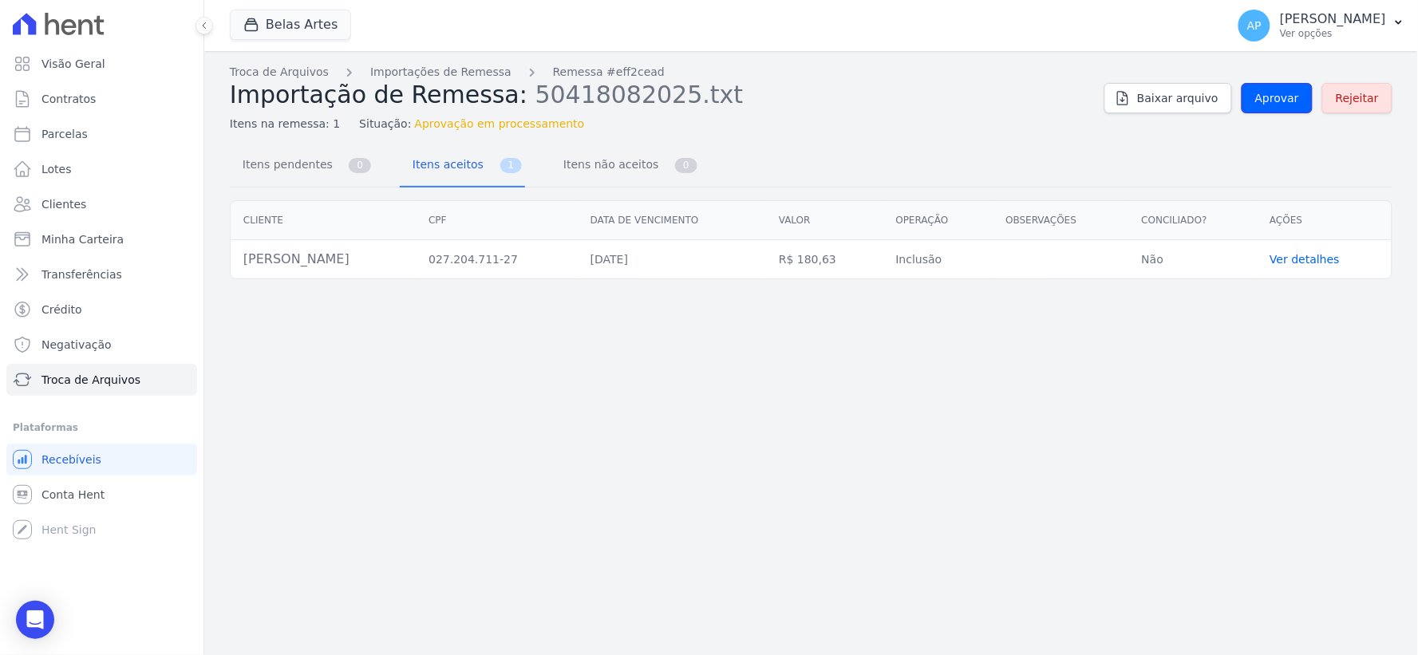
click at [1274, 97] on span "Aprovar" at bounding box center [1277, 98] width 44 height 16
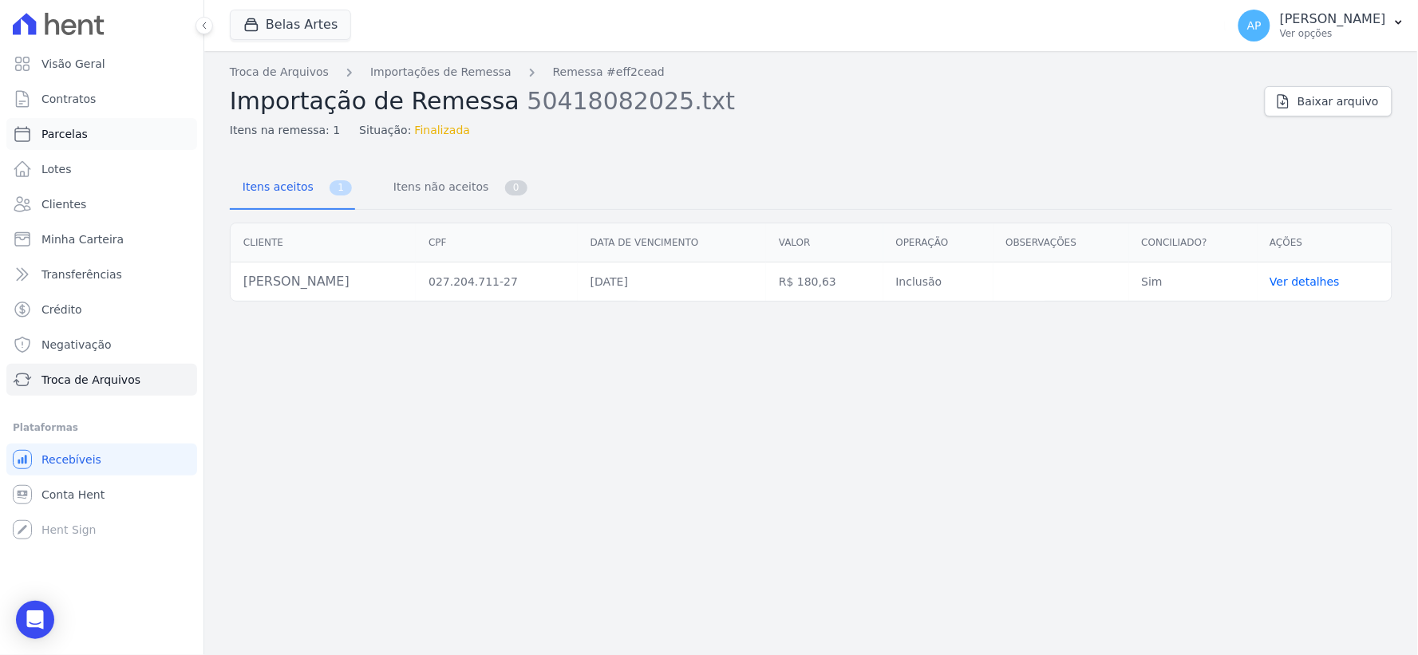
click at [73, 140] on span "Parcelas" at bounding box center [64, 134] width 46 height 16
select select
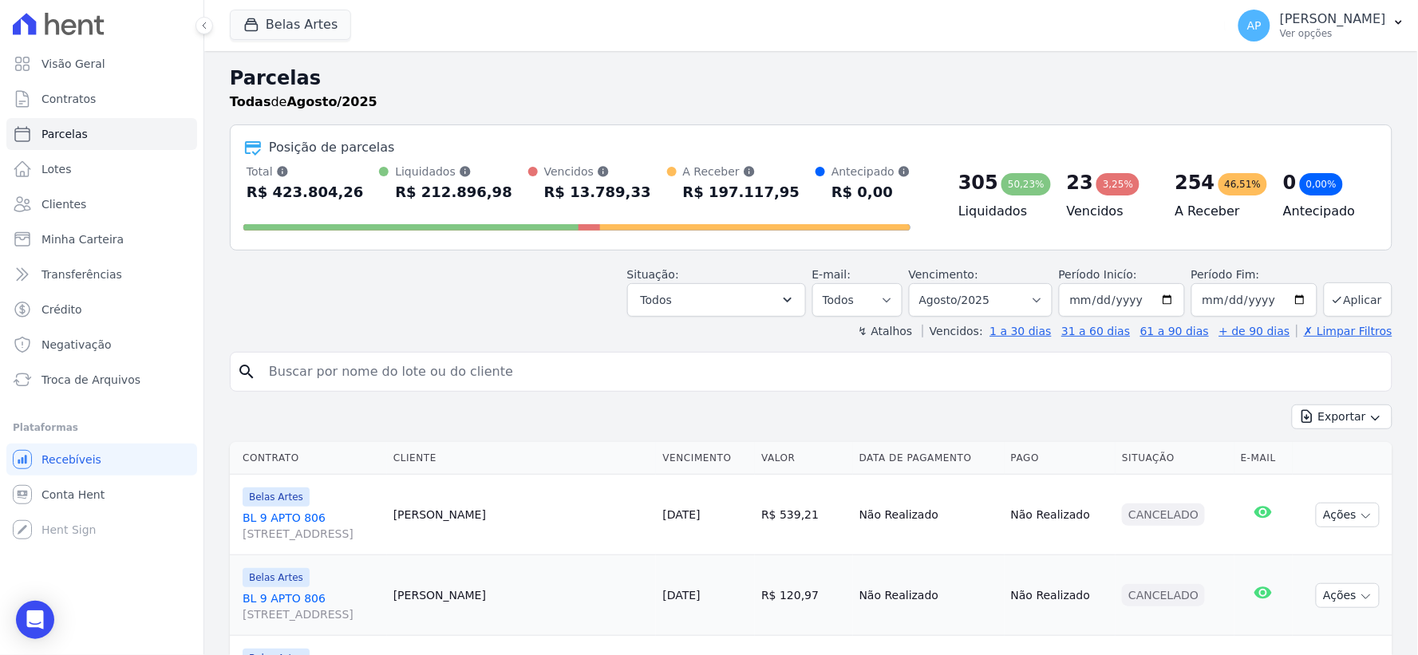
click at [412, 367] on input "search" at bounding box center [822, 372] width 1126 height 32
type input "[PERSON_NAME]"
click at [996, 306] on select "Filtrar por período ──────── Todos os meses Setembro/2022 Outubro/2022 Novembro…" at bounding box center [981, 300] width 144 height 34
select select "09/2025"
click at [919, 283] on select "Filtrar por período ──────── Todos os meses Setembro/2022 Outubro/2022 Novembro…" at bounding box center [981, 300] width 144 height 34
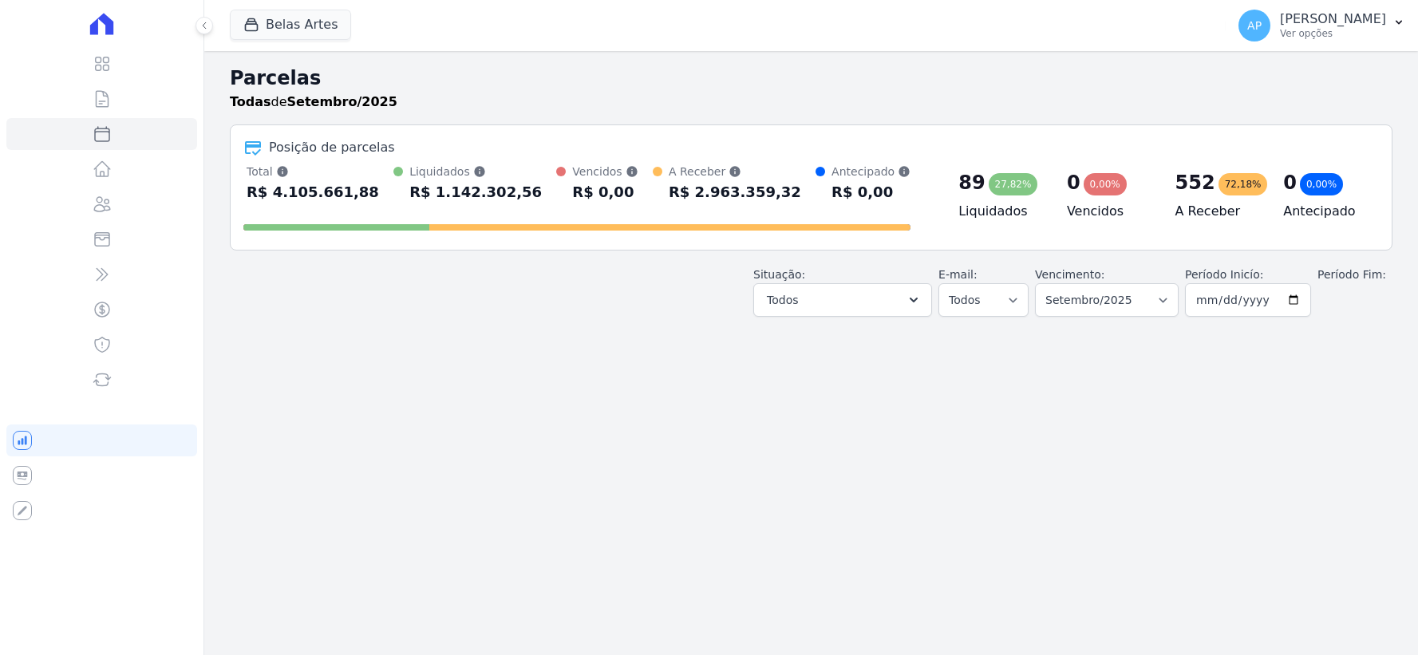
select select
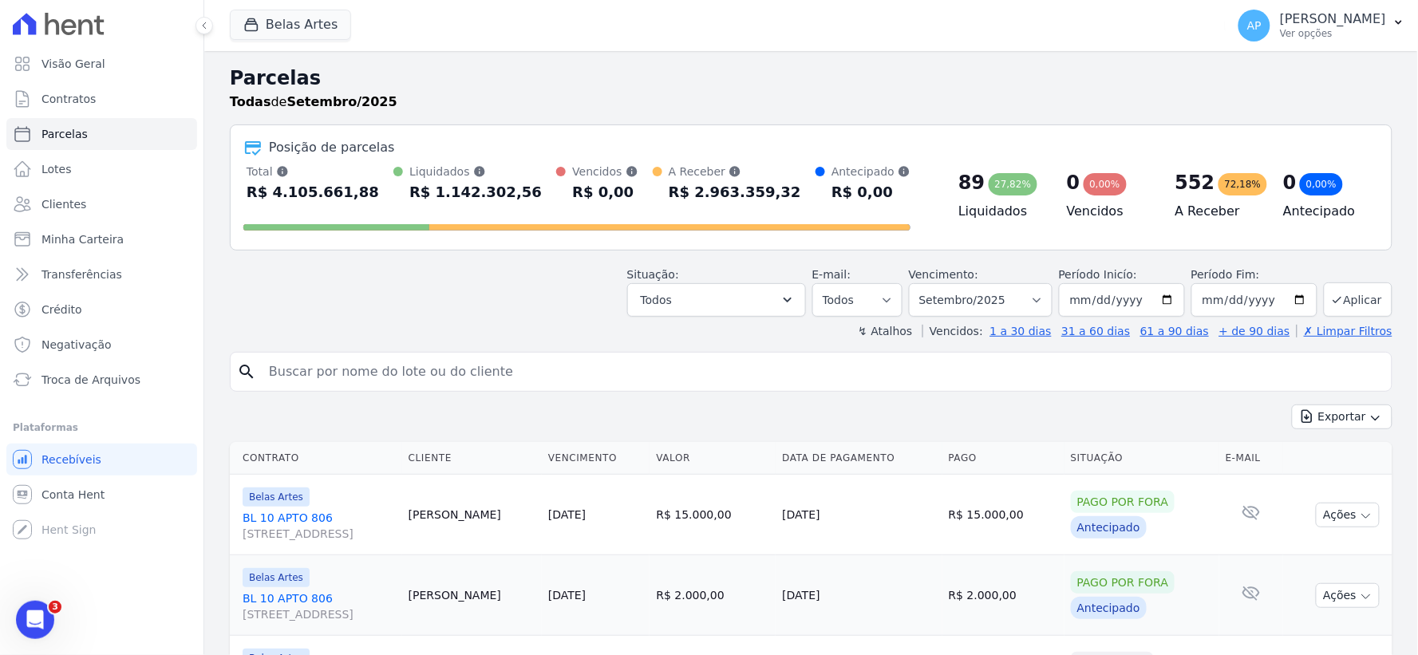
click at [472, 312] on div "Situação: Agendado Em Aberto Pago Processando Cancelado Vencido Transferindo De…" at bounding box center [811, 288] width 1163 height 57
click at [464, 296] on div "Situação: Agendado Em Aberto Pago Processando Cancelado Vencido Transferindo De…" at bounding box center [811, 288] width 1163 height 57
click at [459, 277] on div "Situação: Agendado Em Aberto Pago Processando Cancelado Vencido Transferindo De…" at bounding box center [811, 288] width 1163 height 57
click at [385, 365] on input "search" at bounding box center [822, 372] width 1126 height 32
type input "[PERSON_NAME]"
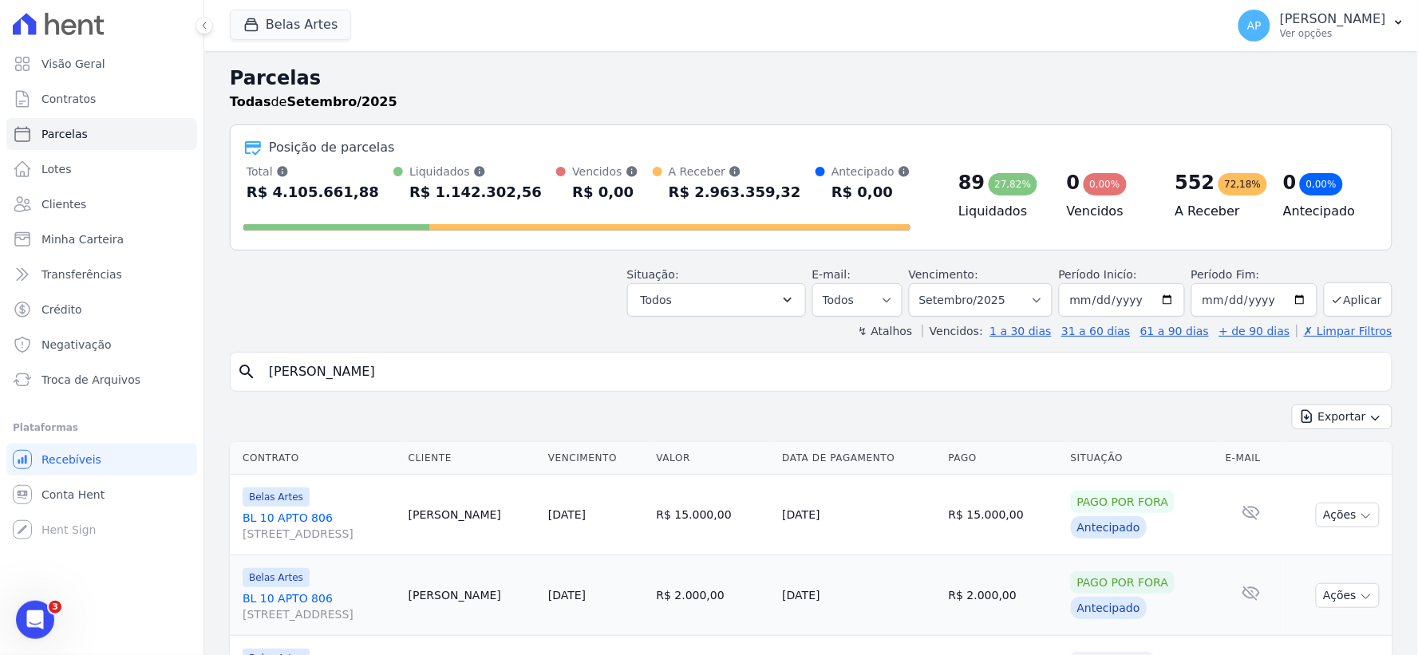
select select
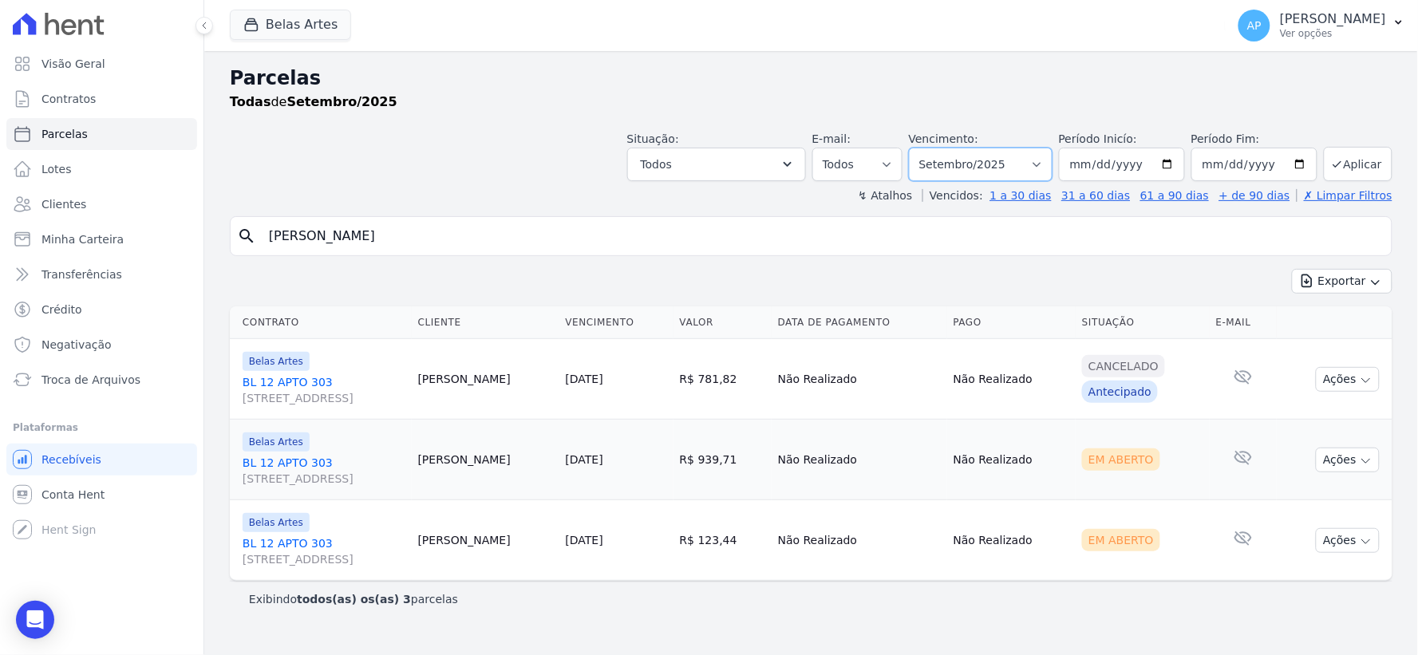
click at [1033, 169] on select "[GEOGRAPHIC_DATA] por período ──────── Todos os meses Setembro/2022 Outubro/202…" at bounding box center [981, 165] width 144 height 34
select select "10/2025"
click at [932, 148] on select "[GEOGRAPHIC_DATA] por período ──────── Todos os meses Setembro/2022 Outubro/202…" at bounding box center [981, 165] width 144 height 34
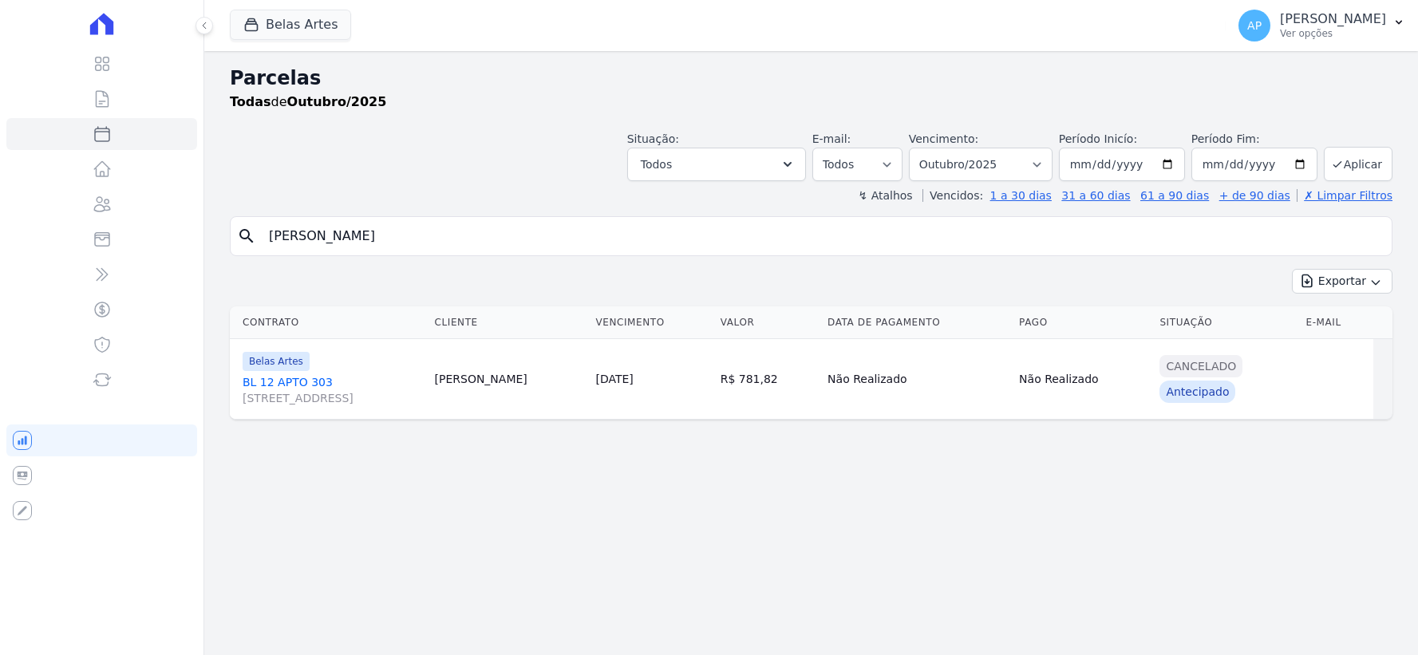
select select
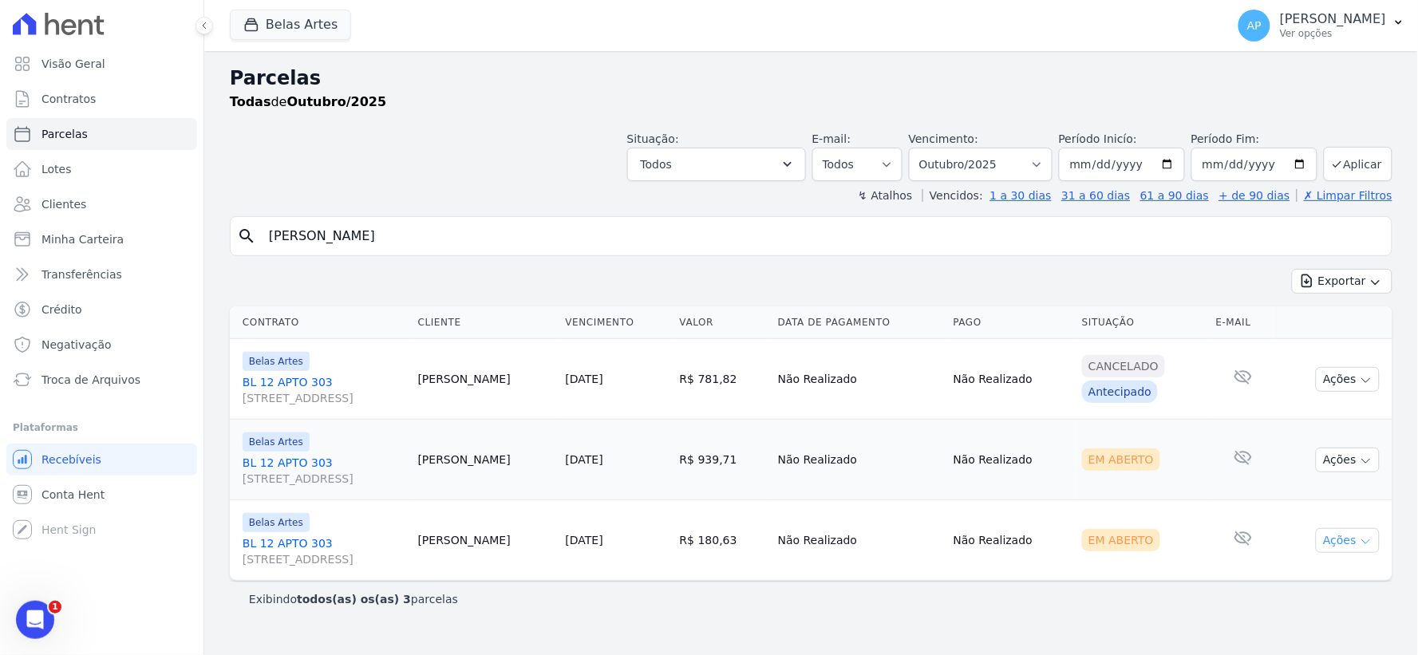
click at [1360, 541] on icon "button" at bounding box center [1366, 541] width 13 height 13
click at [1294, 583] on link "Ver boleto" at bounding box center [1341, 578] width 153 height 30
